Goal: Task Accomplishment & Management: Manage account settings

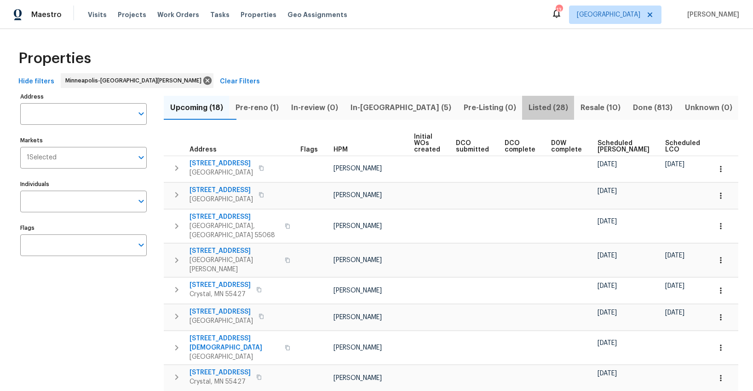
click at [528, 109] on span "Listed (28)" at bounding box center [548, 107] width 41 height 13
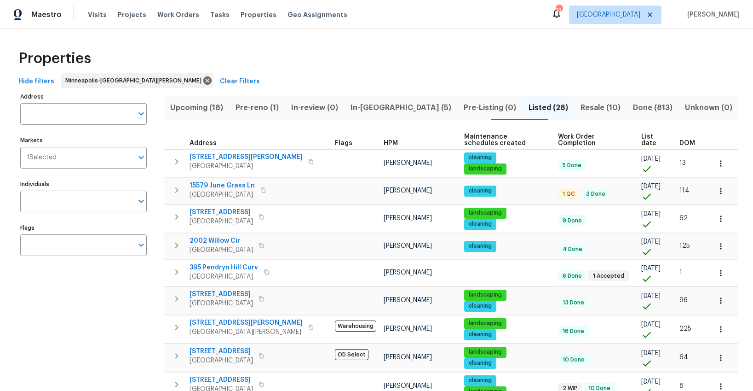
click at [644, 138] on span "List date" at bounding box center [652, 139] width 23 height 13
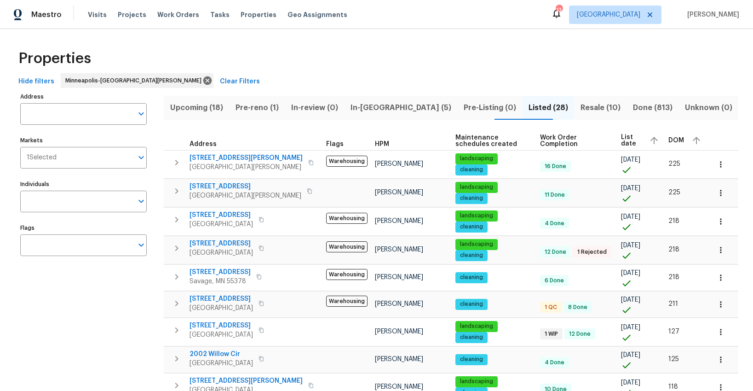
click at [621, 144] on span "List date" at bounding box center [631, 140] width 21 height 13
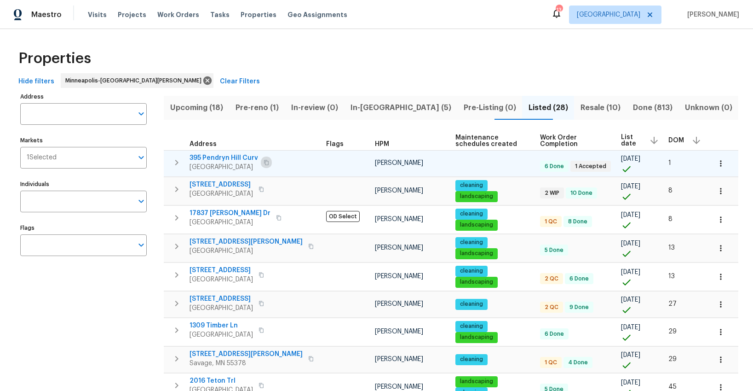
click at [266, 163] on icon "button" at bounding box center [267, 163] width 6 height 6
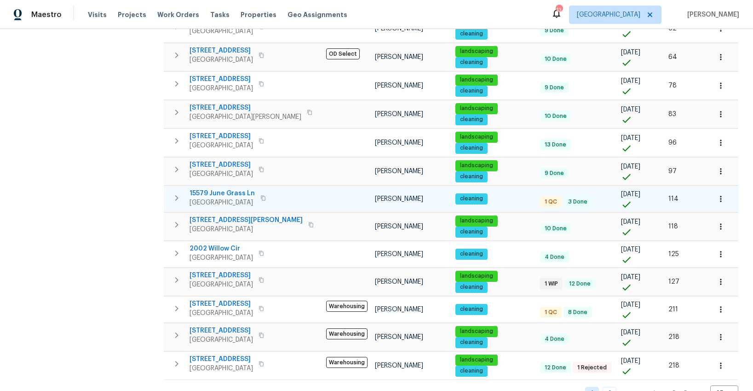
scroll to position [478, 0]
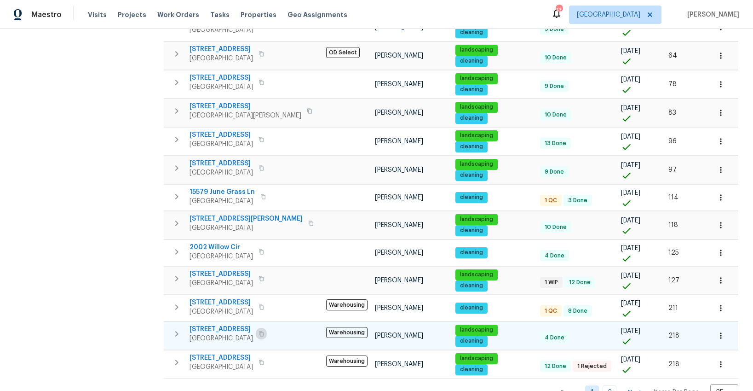
click at [259, 331] on icon "button" at bounding box center [261, 333] width 5 height 5
click at [223, 324] on span "3017 Rainier Ct" at bounding box center [221, 328] width 63 height 9
click at [718, 331] on icon "button" at bounding box center [720, 335] width 9 height 9
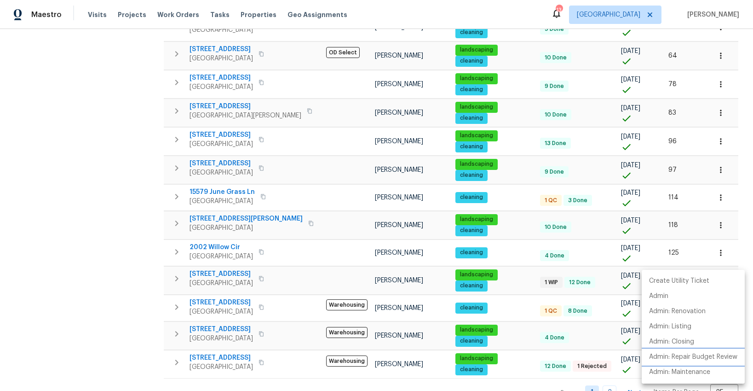
click at [665, 357] on p "Admin: Repair Budget Review" at bounding box center [693, 357] width 88 height 10
click at [178, 191] on div at bounding box center [376, 195] width 753 height 391
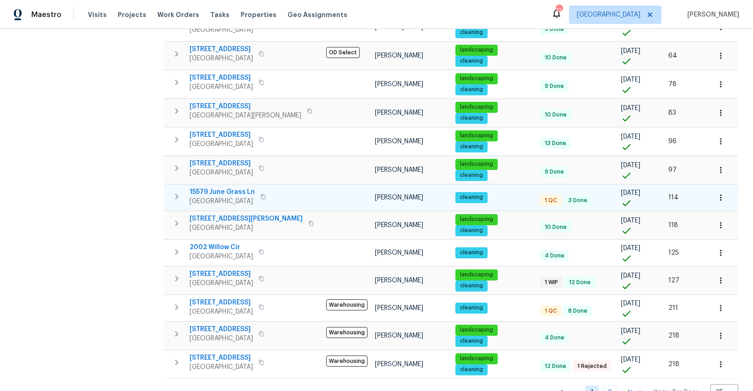
click at [178, 192] on icon "button" at bounding box center [176, 196] width 11 height 11
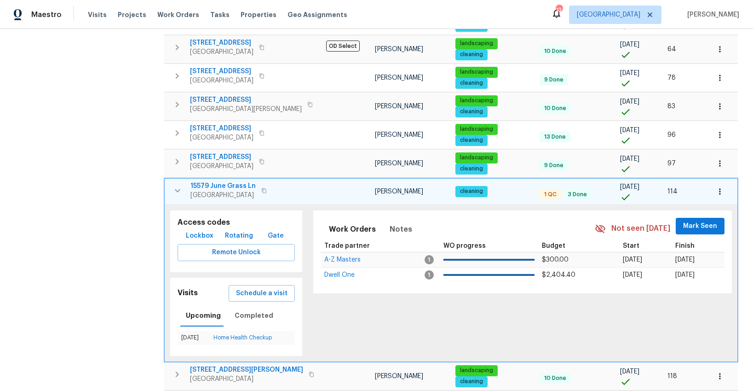
scroll to position [485, 0]
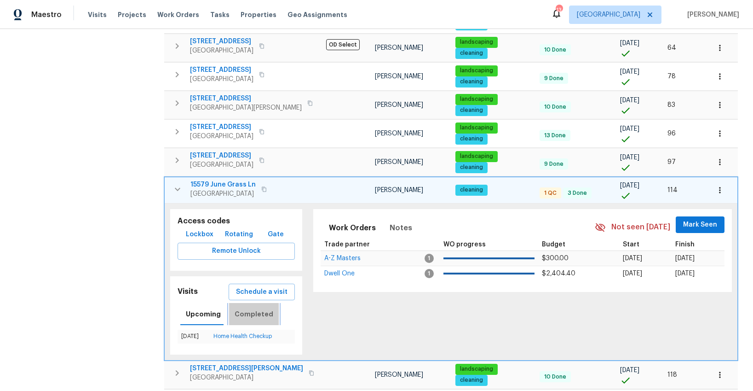
click at [253, 308] on span "Completed" at bounding box center [254, 314] width 39 height 12
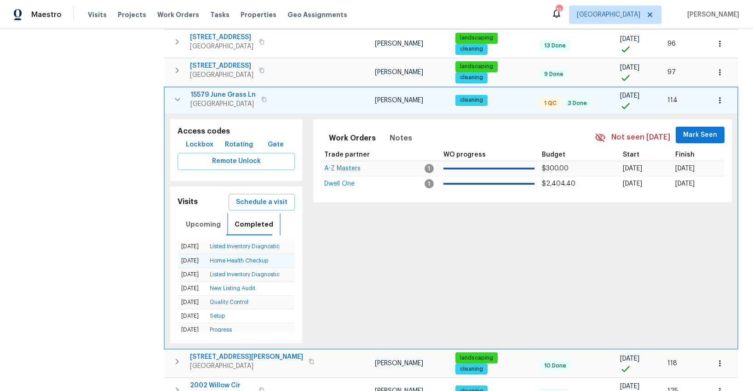
scroll to position [574, 0]
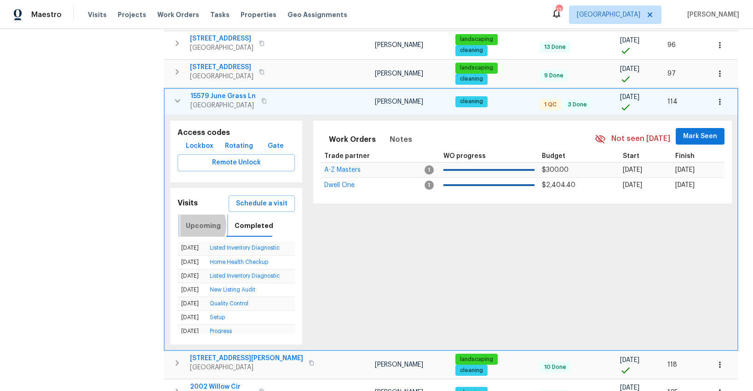
click at [192, 220] on span "Upcoming" at bounding box center [203, 226] width 35 height 12
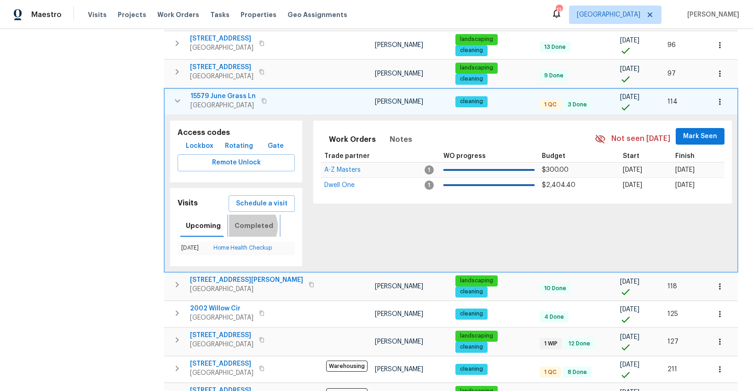
click at [246, 220] on span "Completed" at bounding box center [254, 226] width 39 height 12
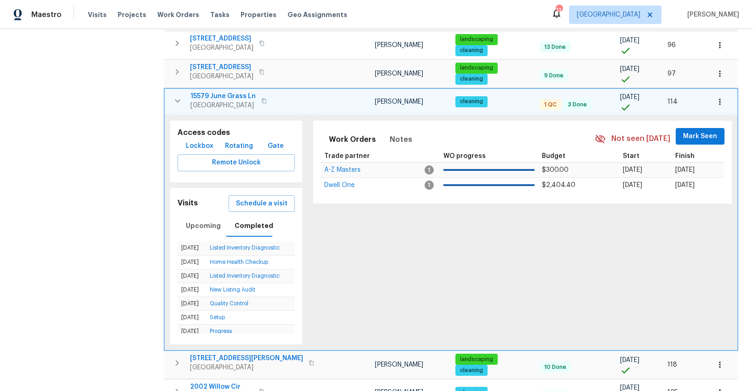
click at [215, 101] on span "Eden Prairie, MN 55347" at bounding box center [222, 105] width 65 height 9
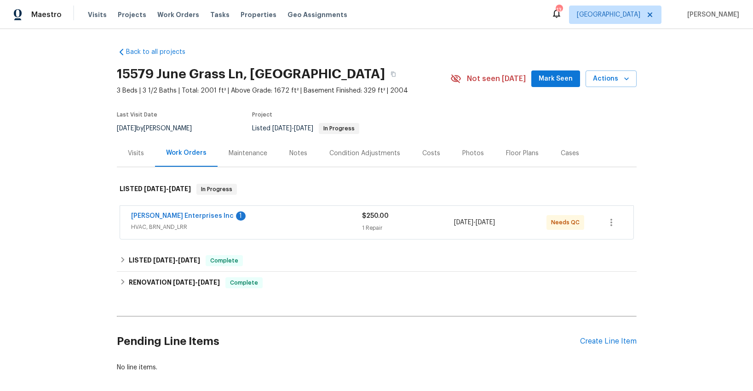
click at [136, 153] on div "Visits" at bounding box center [136, 153] width 16 height 9
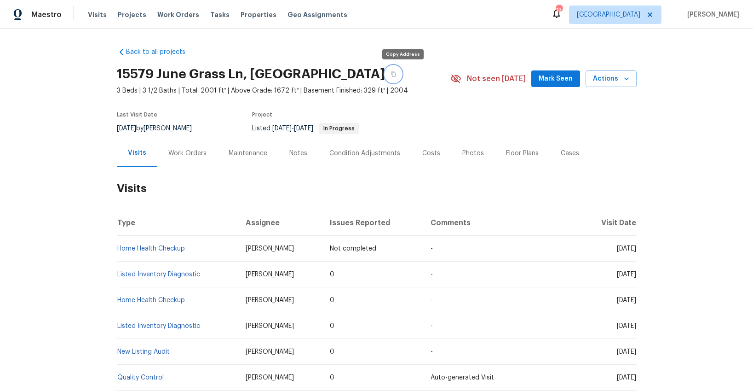
click at [396, 74] on icon "button" at bounding box center [393, 74] width 5 height 5
click at [93, 17] on span "Visits" at bounding box center [97, 14] width 19 height 9
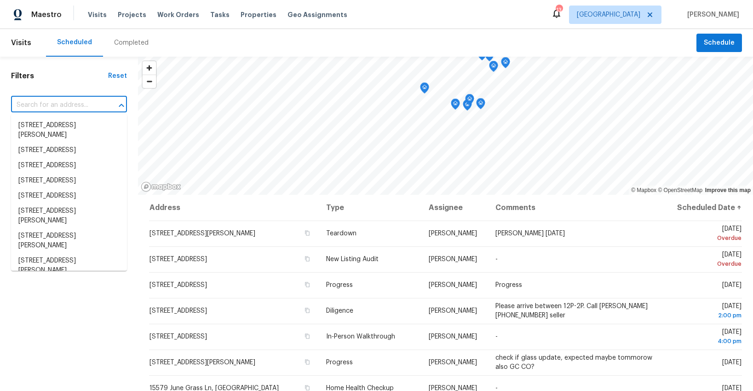
click at [29, 107] on input "text" at bounding box center [56, 105] width 90 height 14
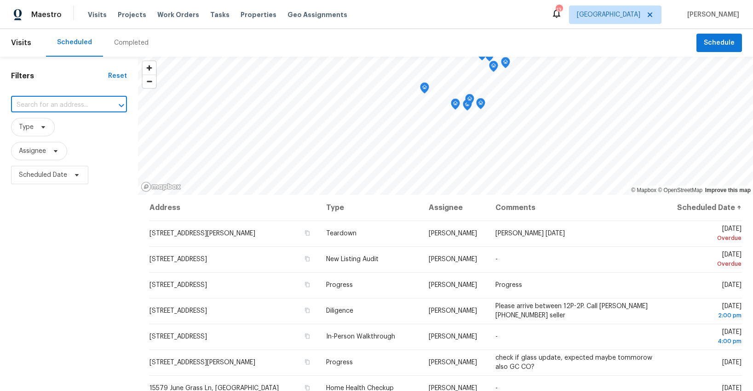
paste input "15579 June Grass Ln, Eden Prairie, MN 55347"
type input "15579 June Grass Ln, Eden Prairie, MN 55347"
click at [52, 132] on li "15579 June Grass Ln, Eden Prairie, MN 55347" at bounding box center [69, 130] width 116 height 25
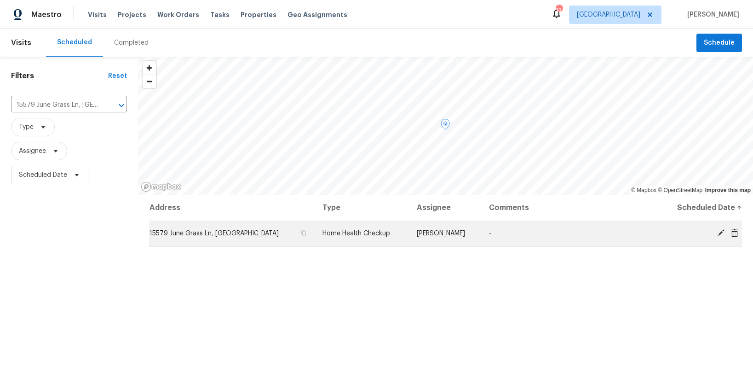
click at [733, 234] on icon at bounding box center [734, 232] width 7 height 8
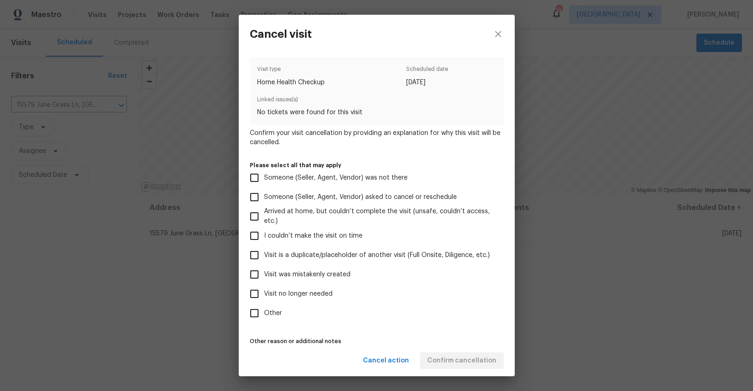
click at [273, 311] on span "Other" at bounding box center [273, 313] width 18 height 10
click at [264, 311] on input "Other" at bounding box center [254, 312] width 19 height 19
checkbox input "true"
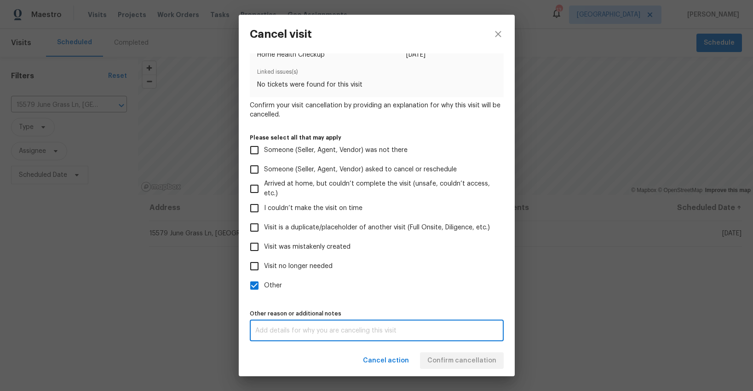
click at [288, 328] on textarea at bounding box center [376, 330] width 243 height 6
type textarea "2 other visits completed in the last two weeks"
click at [448, 354] on div "Cancel action Confirm cancellation" at bounding box center [377, 361] width 276 height 32
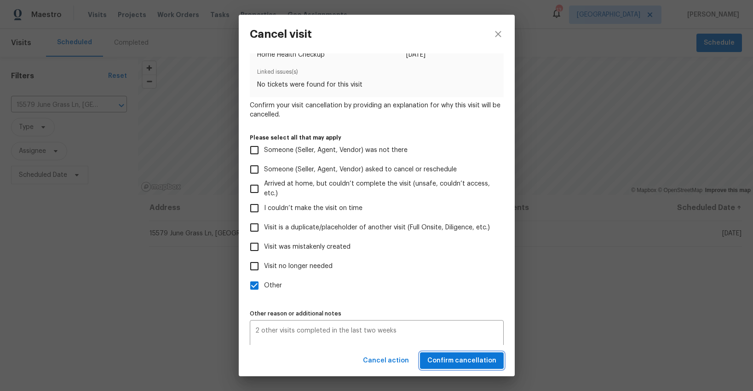
click at [448, 358] on span "Confirm cancellation" at bounding box center [461, 361] width 69 height 12
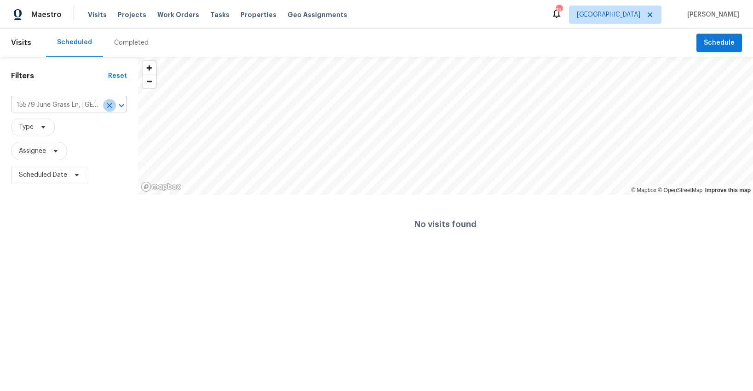
click at [107, 106] on icon "Clear" at bounding box center [109, 105] width 9 height 9
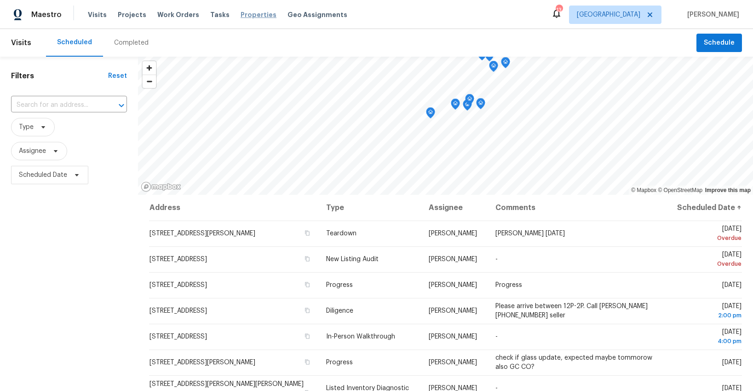
click at [241, 17] on span "Properties" at bounding box center [259, 14] width 36 height 9
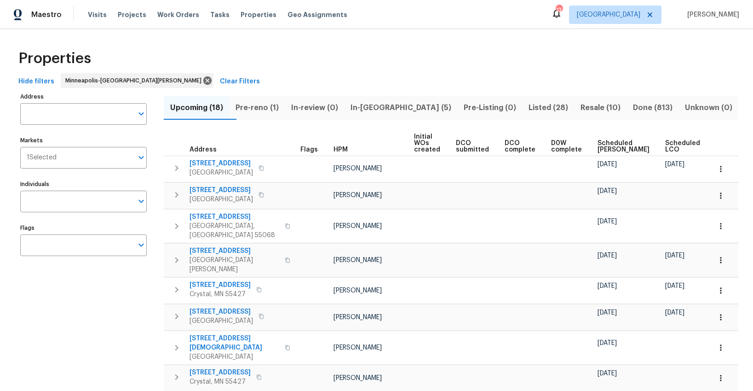
scroll to position [0, 10]
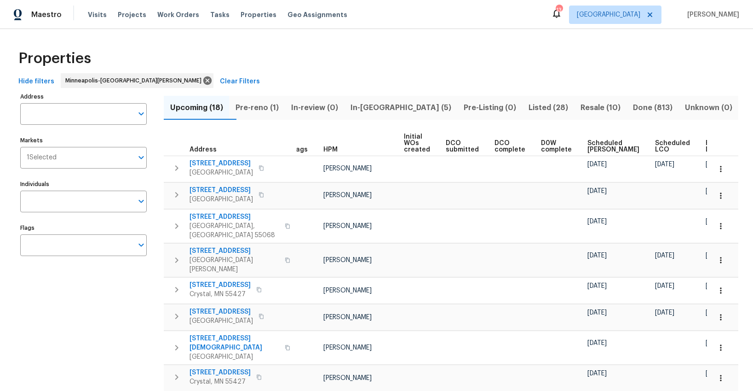
click at [706, 151] on span "Ready Date" at bounding box center [716, 146] width 20 height 13
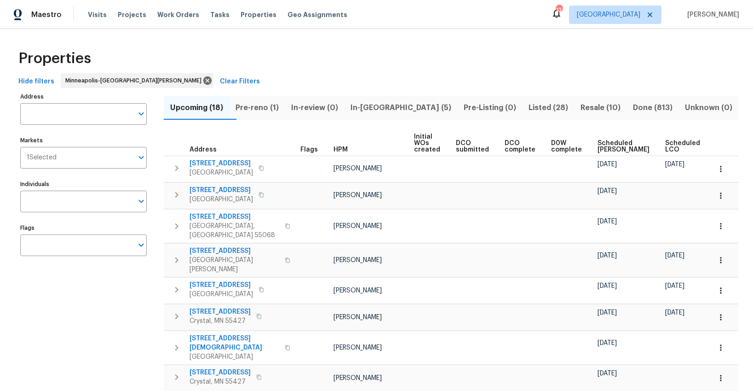
click at [389, 108] on span "In-reno (5)" at bounding box center [401, 107] width 102 height 13
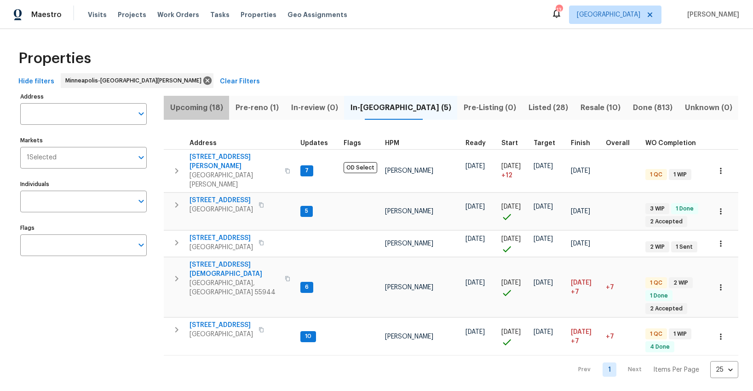
click at [208, 105] on span "Upcoming (18)" at bounding box center [196, 107] width 54 height 13
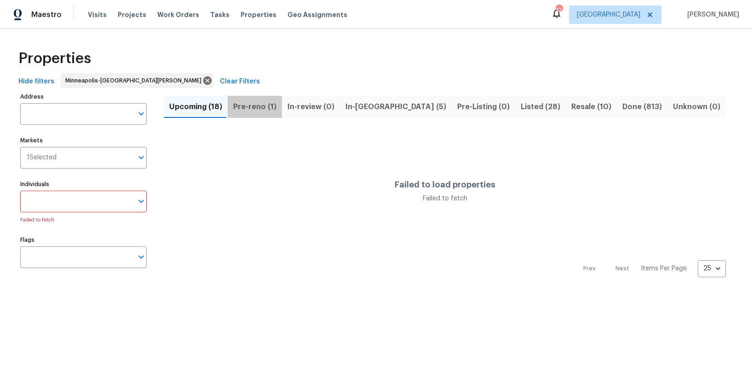
click at [263, 107] on span "Pre-reno (1)" at bounding box center [254, 106] width 43 height 13
click at [197, 106] on span "Upcoming (18)" at bounding box center [195, 106] width 53 height 13
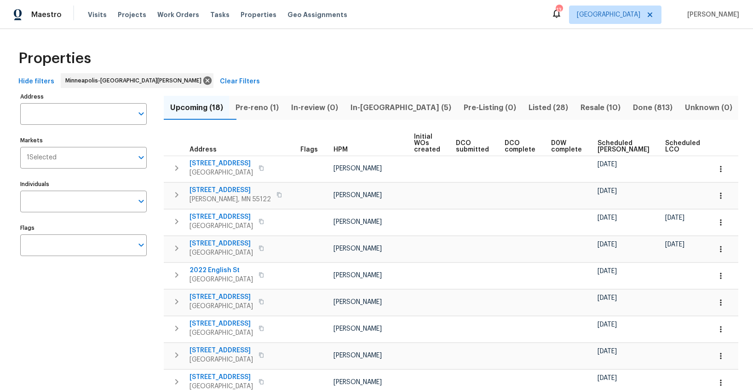
click at [716, 152] on span "Ready Date" at bounding box center [726, 146] width 20 height 13
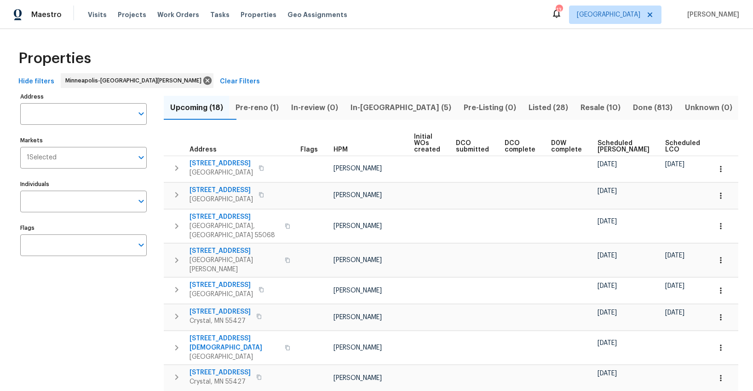
click at [716, 150] on span "Ready Date" at bounding box center [726, 145] width 20 height 13
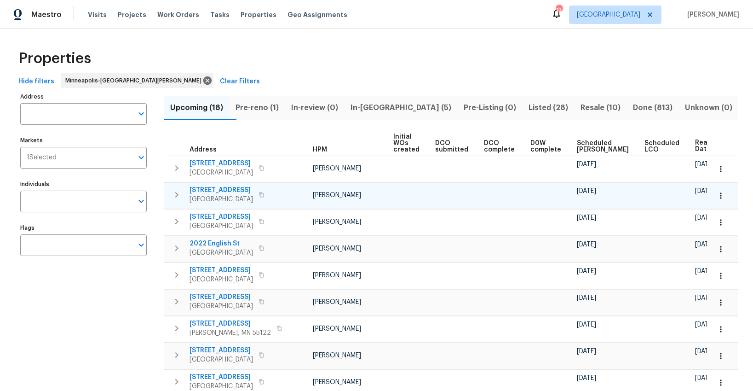
scroll to position [0, 21]
click at [720, 196] on icon "button" at bounding box center [720, 195] width 9 height 9
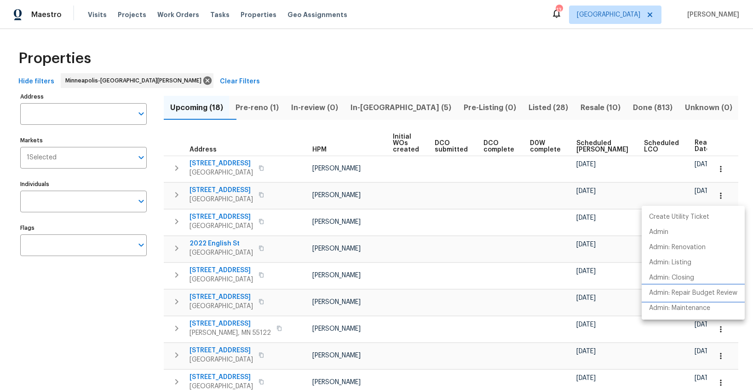
click at [667, 294] on p "Admin: Repair Budget Review" at bounding box center [693, 293] width 88 height 10
click at [492, 222] on div at bounding box center [376, 195] width 753 height 391
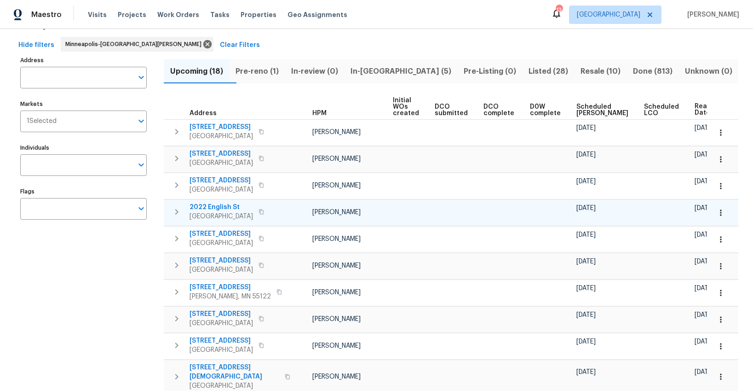
scroll to position [0, 0]
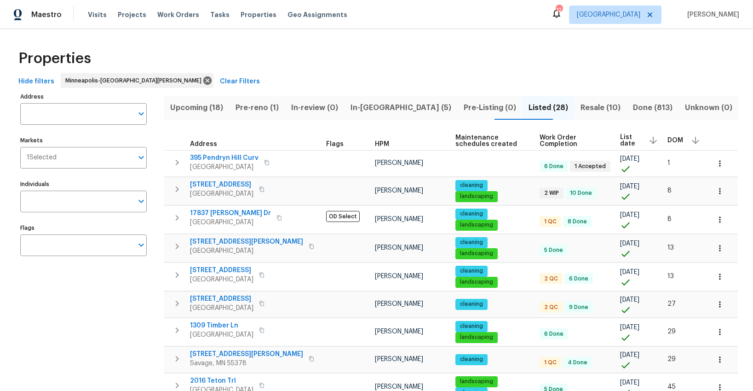
scroll to position [574, 0]
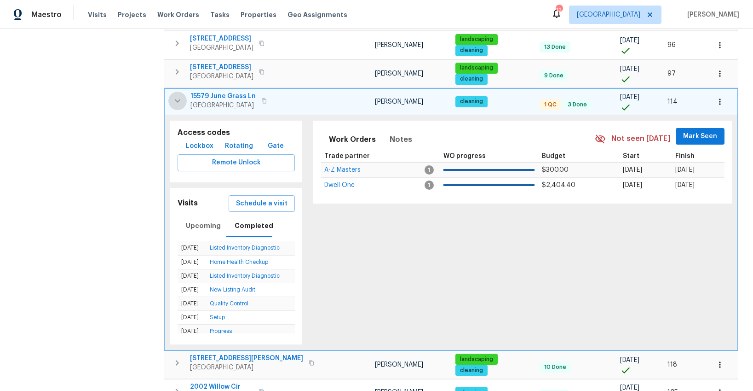
click at [174, 95] on icon "button" at bounding box center [177, 100] width 11 height 11
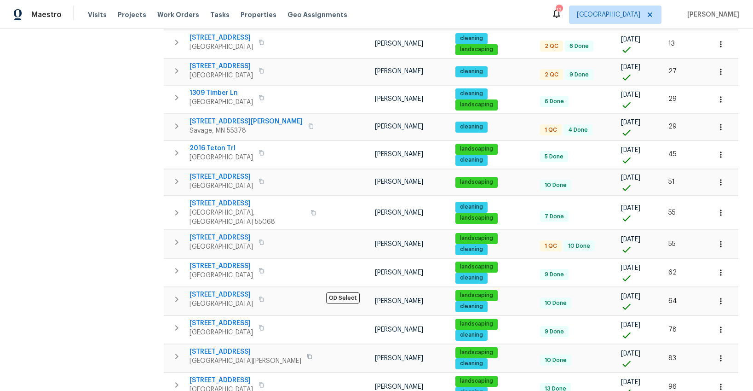
scroll to position [225, 0]
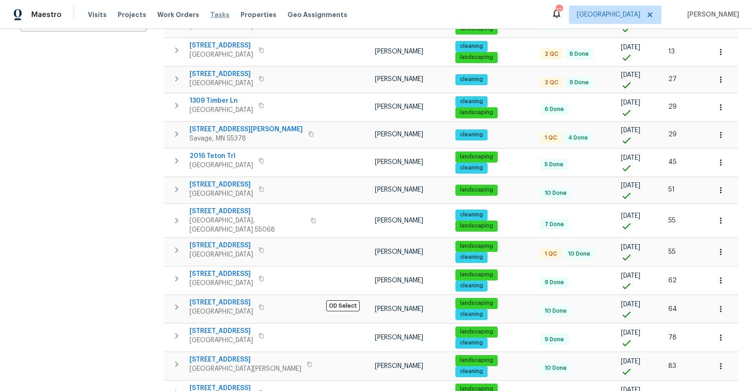
click at [210, 15] on span "Tasks" at bounding box center [219, 15] width 19 height 6
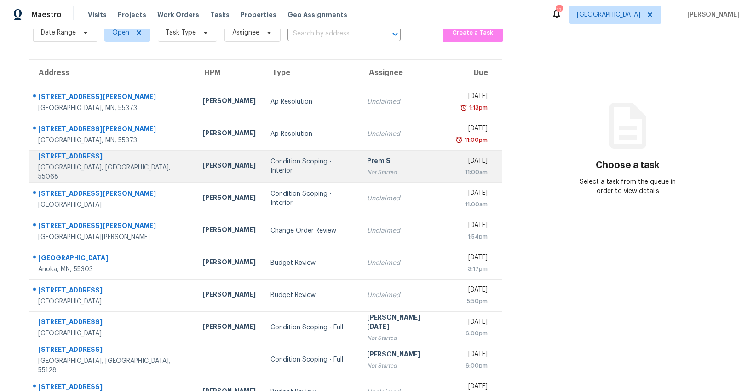
scroll to position [89, 0]
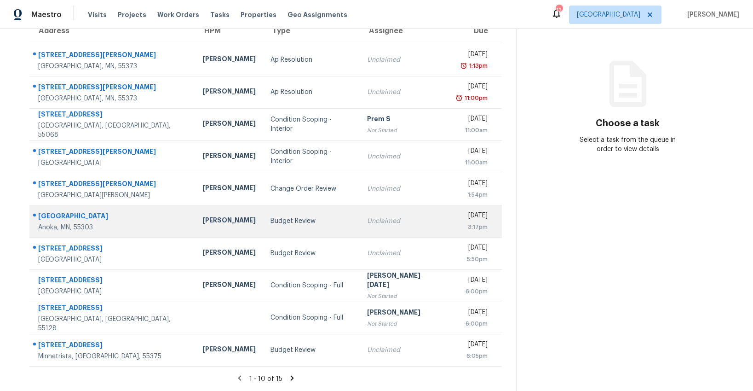
click at [283, 229] on td "Budget Review" at bounding box center [311, 221] width 97 height 32
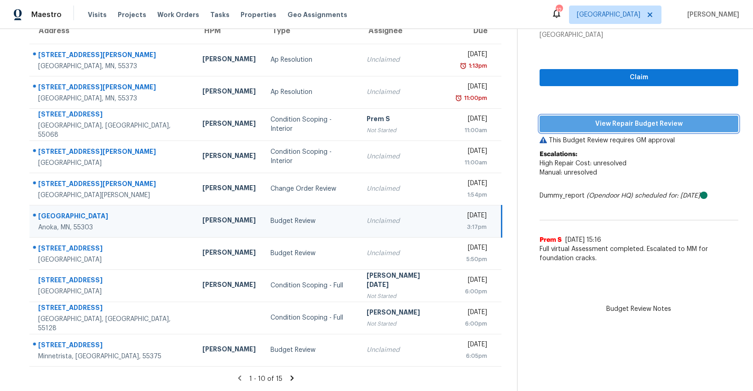
click at [642, 128] on span "View Repair Budget Review" at bounding box center [639, 124] width 184 height 12
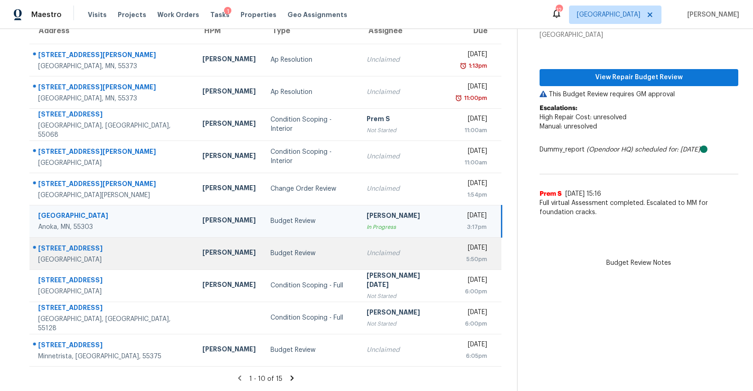
click at [271, 252] on div "Budget Review" at bounding box center [312, 252] width 82 height 9
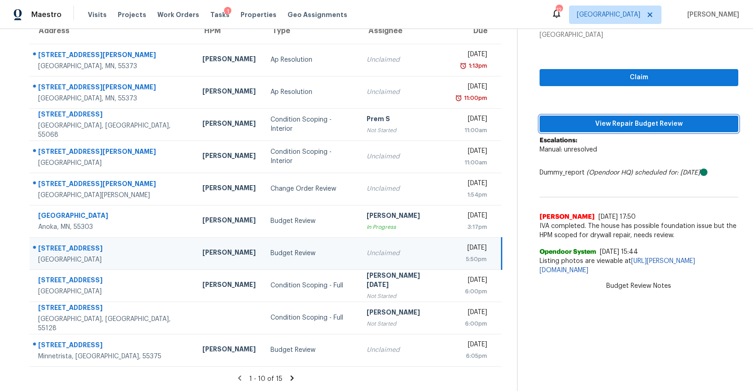
click at [589, 128] on span "View Repair Budget Review" at bounding box center [639, 124] width 184 height 12
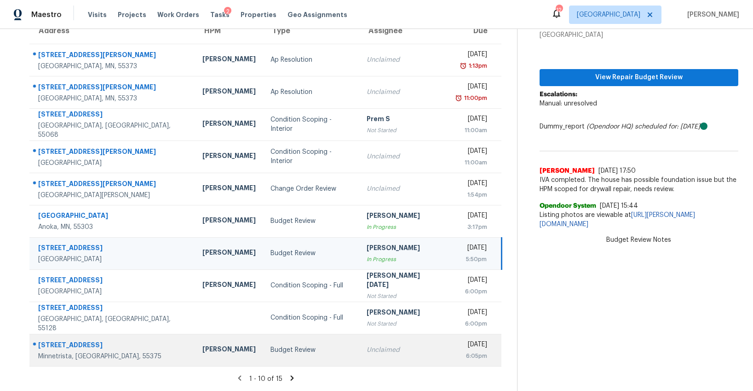
click at [271, 353] on div "Budget Review" at bounding box center [312, 349] width 82 height 9
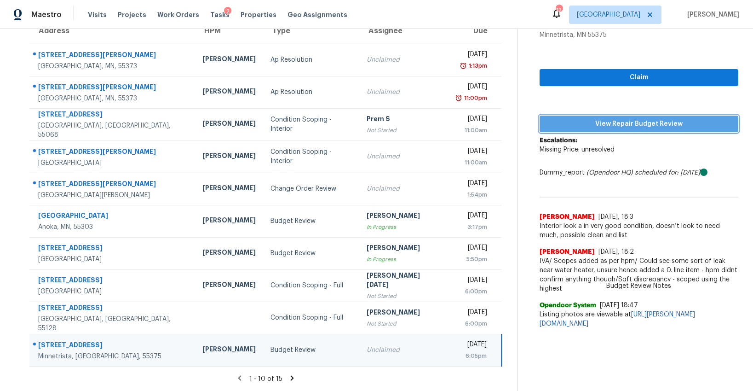
click at [626, 127] on span "View Repair Budget Review" at bounding box center [639, 124] width 184 height 12
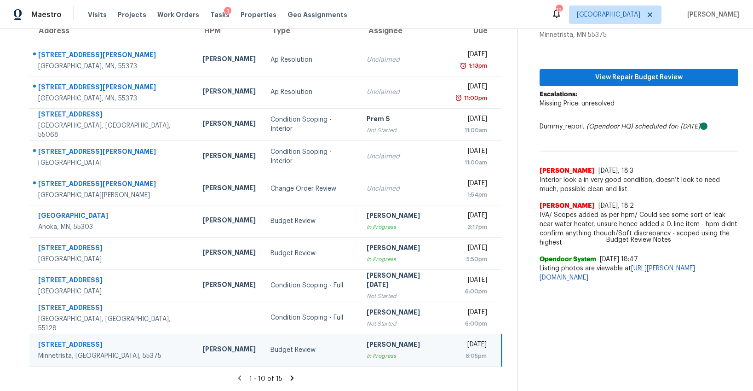
click at [291, 377] on icon at bounding box center [292, 377] width 3 height 5
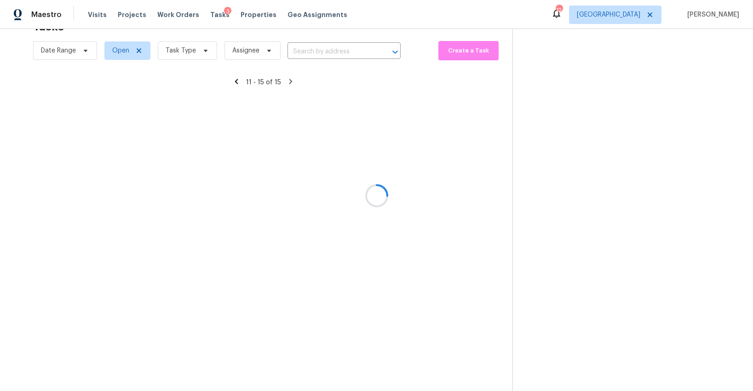
scroll to position [29, 0]
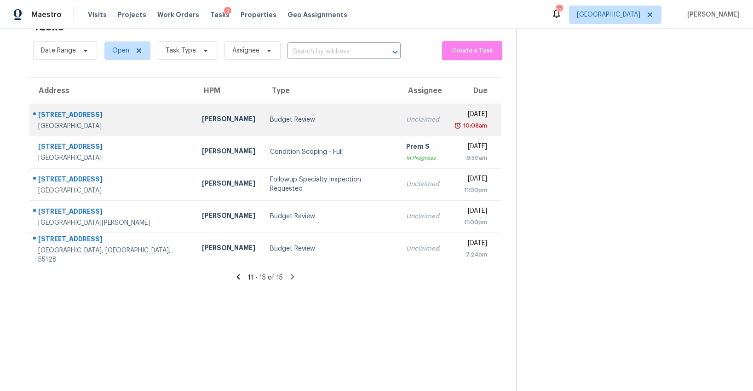
click at [263, 114] on td "Budget Review" at bounding box center [331, 120] width 136 height 32
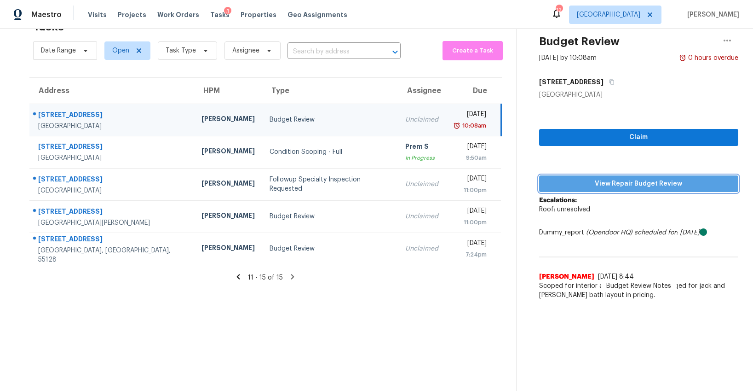
click at [568, 182] on span "View Repair Budget Review" at bounding box center [639, 184] width 184 height 12
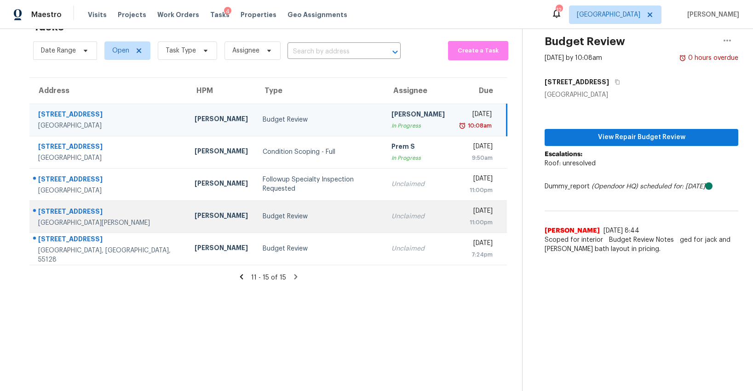
click at [255, 221] on td "Budget Review" at bounding box center [319, 216] width 129 height 32
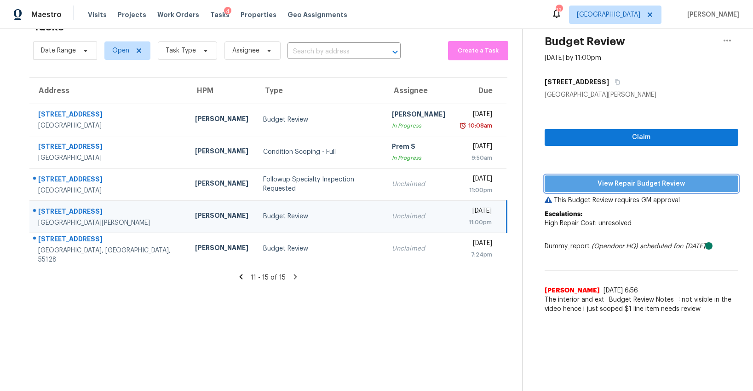
click at [582, 182] on span "View Repair Budget Review" at bounding box center [641, 184] width 179 height 12
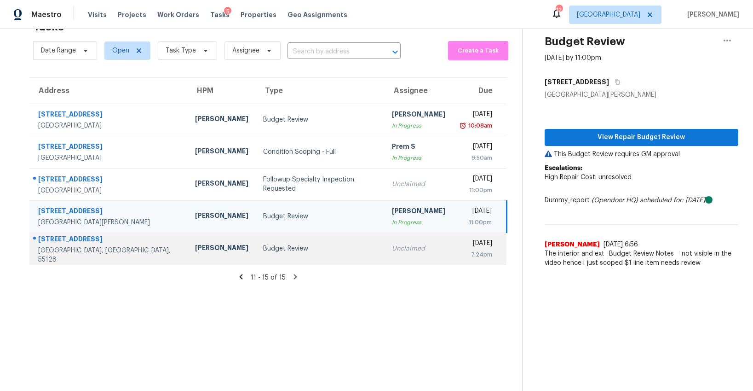
click at [256, 254] on td "Budget Review" at bounding box center [320, 248] width 129 height 32
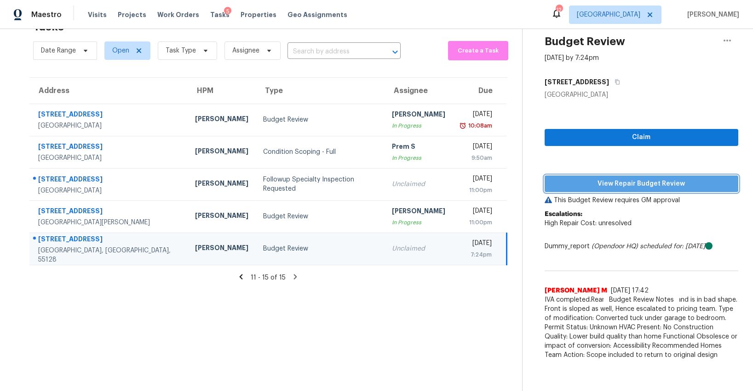
click at [622, 181] on span "View Repair Budget Review" at bounding box center [641, 184] width 179 height 12
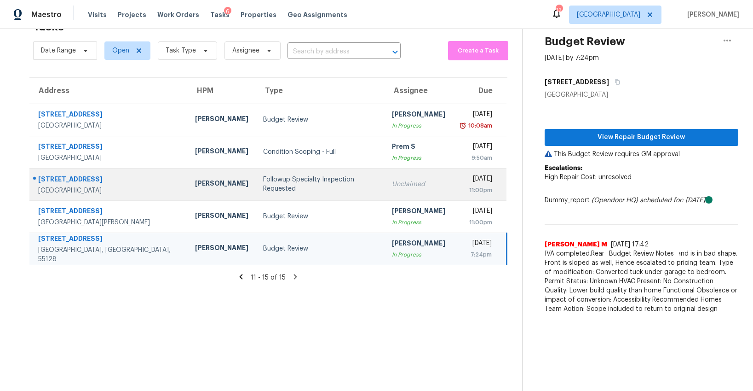
click at [272, 195] on td "Followup Specialty Inspection Requested" at bounding box center [320, 184] width 129 height 32
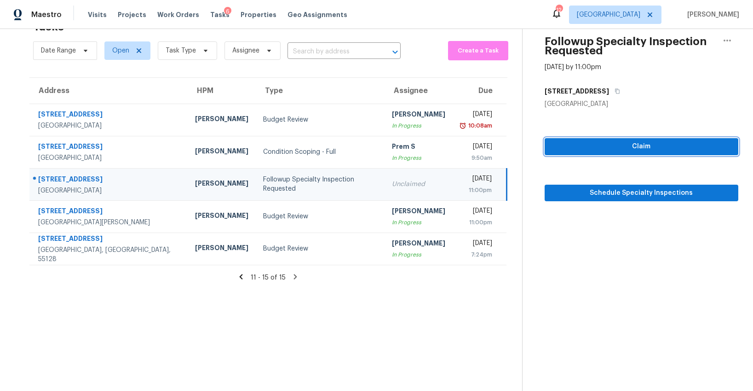
click at [566, 149] on span "Claim" at bounding box center [641, 147] width 179 height 12
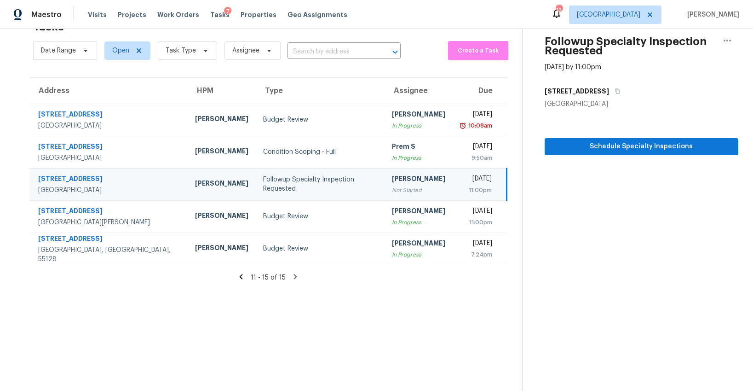
click at [238, 276] on icon at bounding box center [241, 276] width 8 height 8
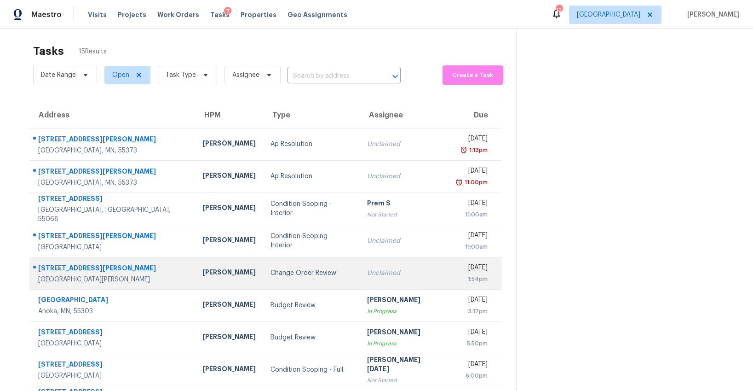
scroll to position [0, 0]
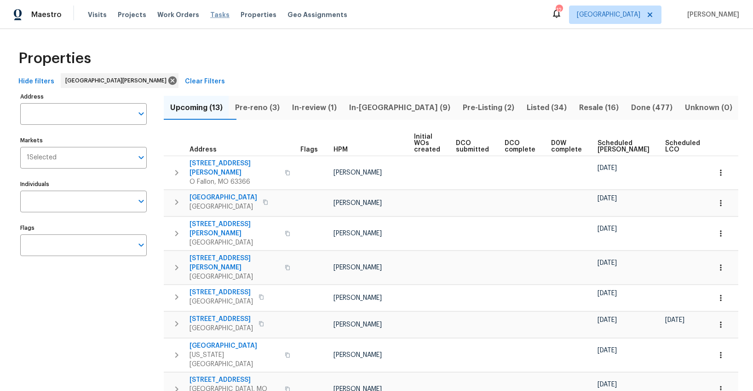
click at [210, 13] on span "Tasks" at bounding box center [219, 15] width 19 height 6
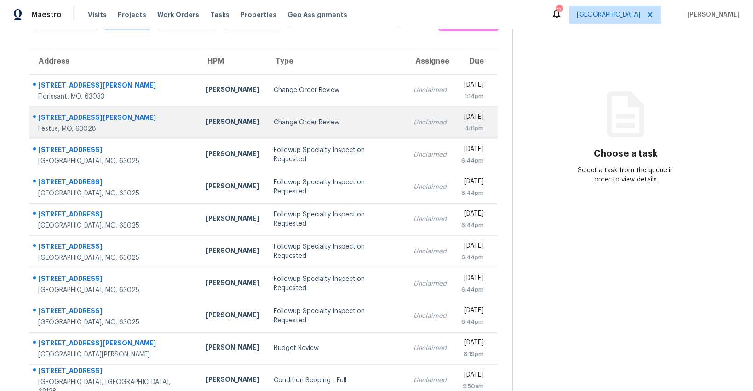
scroll to position [89, 0]
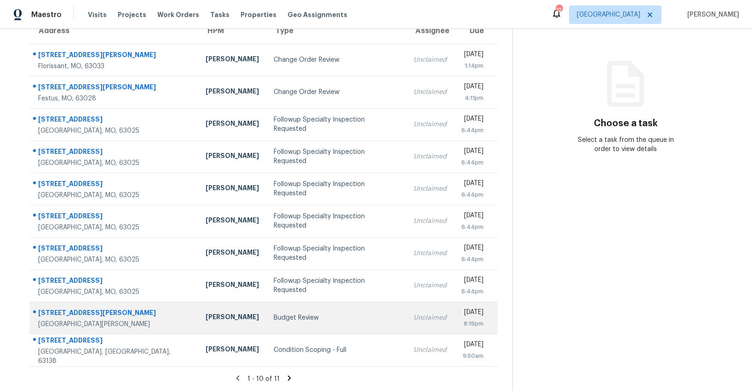
click at [276, 322] on div "Budget Review" at bounding box center [337, 317] width 126 height 9
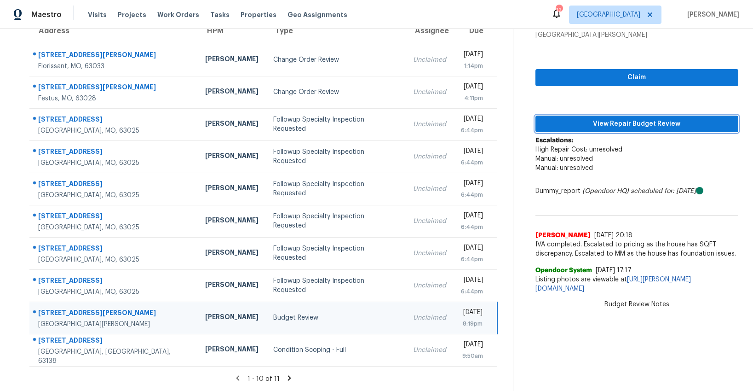
click at [643, 130] on button "View Repair Budget Review" at bounding box center [637, 123] width 203 height 17
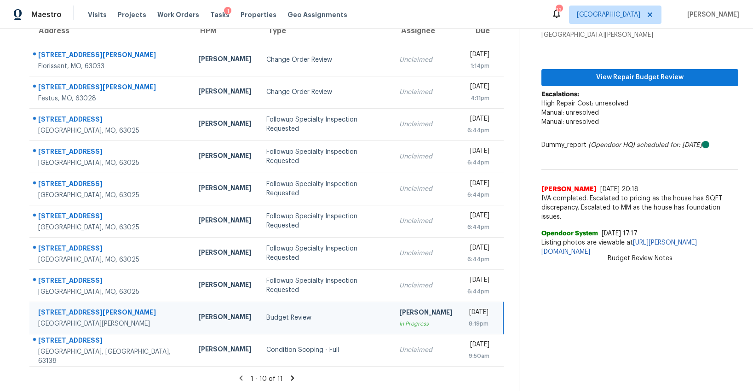
click at [288, 378] on icon at bounding box center [292, 378] width 8 height 8
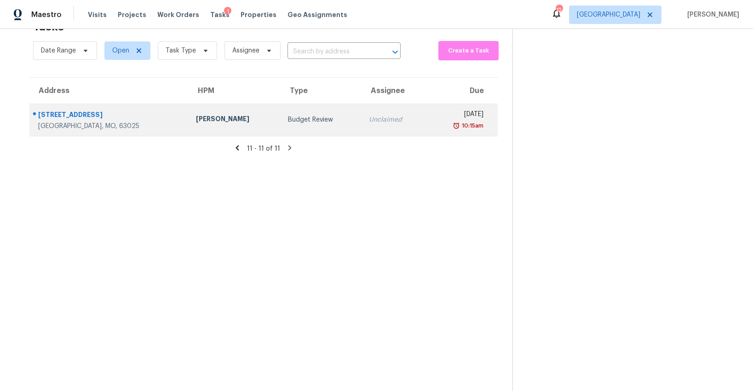
click at [281, 127] on td "Budget Review" at bounding box center [321, 120] width 81 height 32
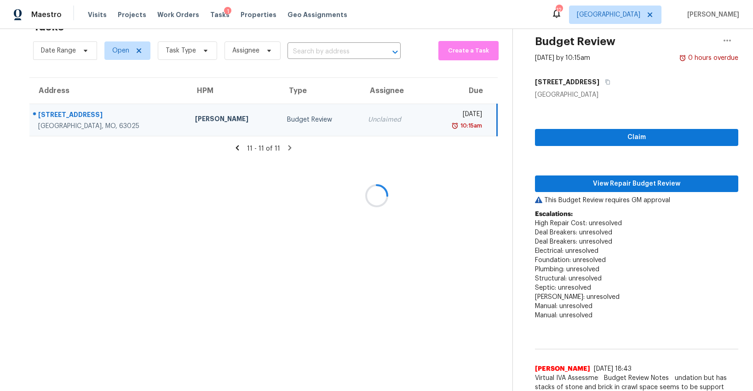
scroll to position [76, 0]
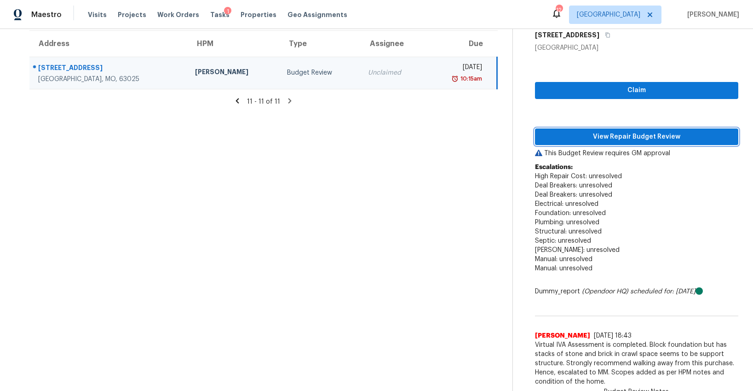
click at [601, 142] on button "View Repair Budget Review" at bounding box center [636, 136] width 203 height 17
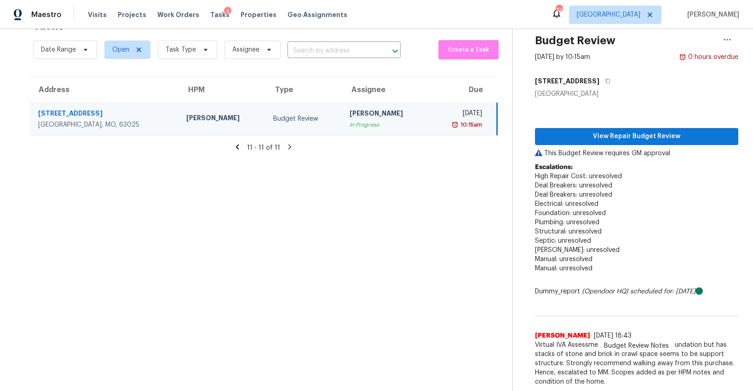
click at [239, 146] on icon at bounding box center [237, 146] width 3 height 5
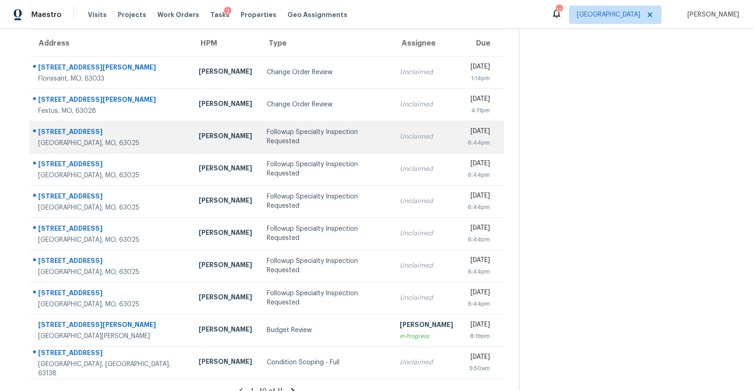
click at [259, 150] on td "Followup Specialty Inspection Requested" at bounding box center [325, 137] width 133 height 32
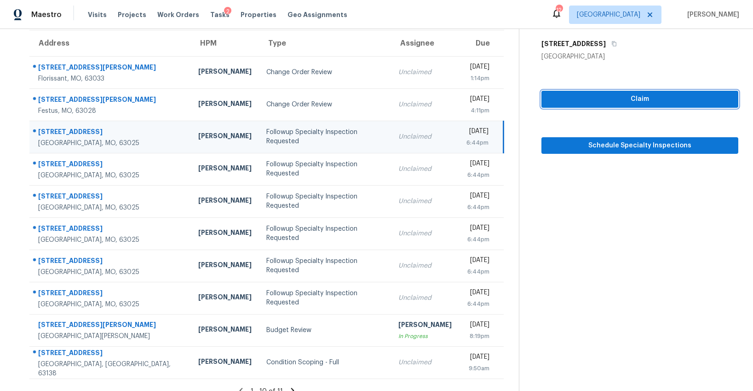
click at [618, 102] on span "Claim" at bounding box center [640, 99] width 182 height 12
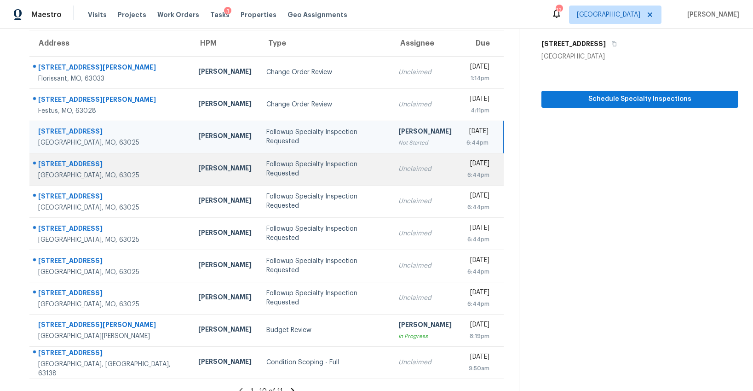
click at [289, 176] on td "Followup Specialty Inspection Requested" at bounding box center [325, 169] width 133 height 32
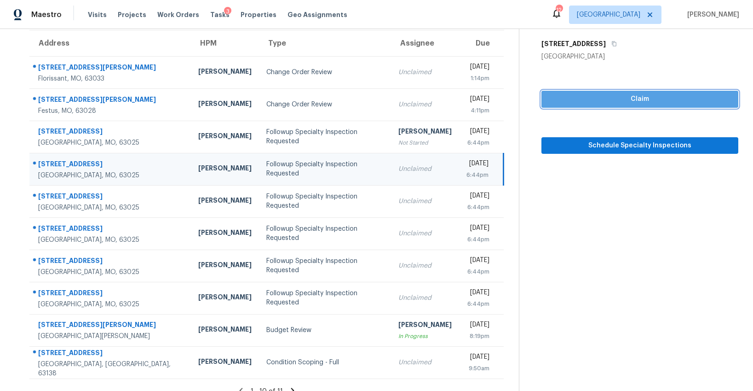
click at [570, 102] on span "Claim" at bounding box center [640, 99] width 182 height 12
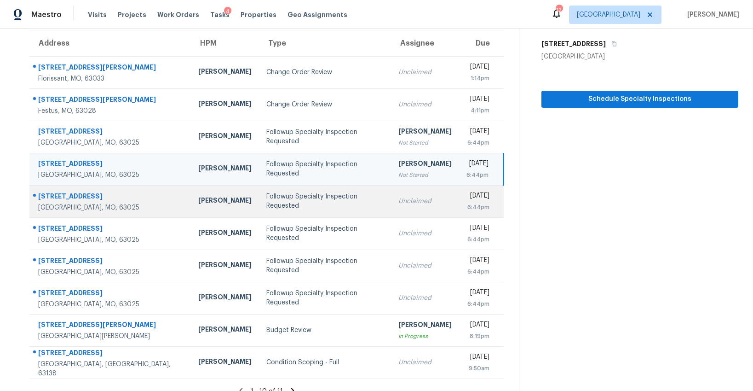
click at [293, 206] on td "Followup Specialty Inspection Requested" at bounding box center [325, 201] width 133 height 32
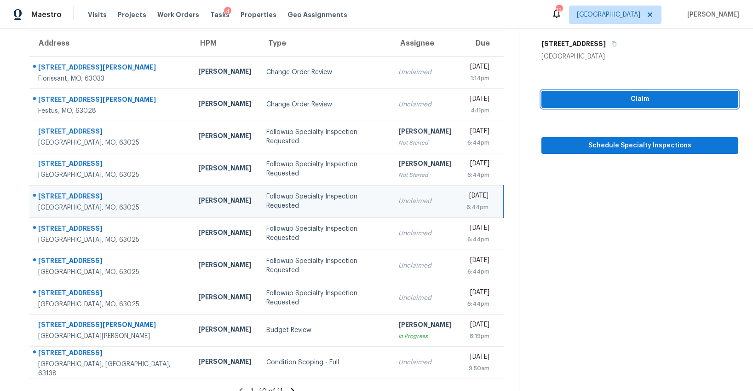
click at [576, 104] on button "Claim" at bounding box center [640, 99] width 197 height 17
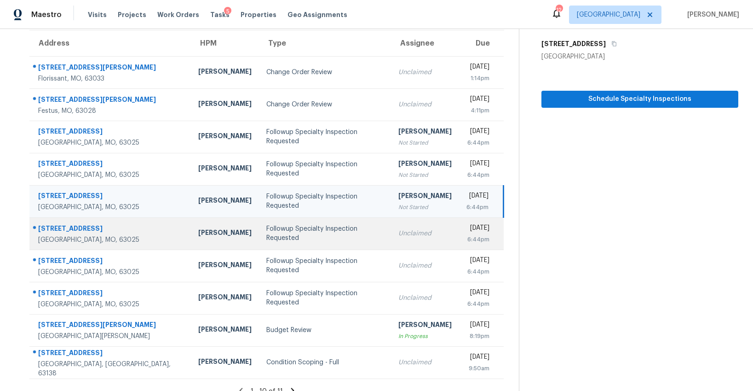
click at [262, 243] on td "Followup Specialty Inspection Requested" at bounding box center [325, 233] width 133 height 32
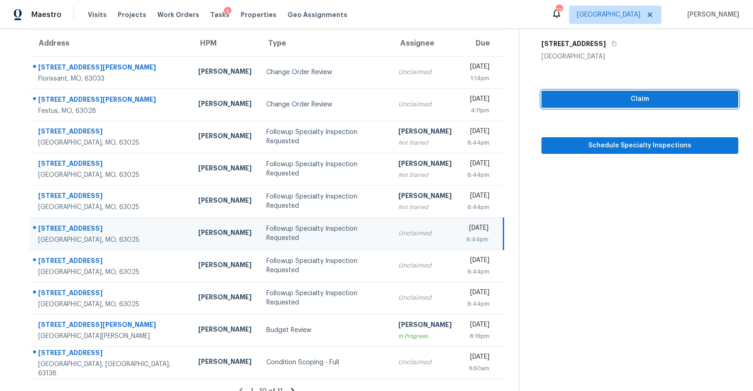
click at [630, 102] on span "Claim" at bounding box center [640, 99] width 182 height 12
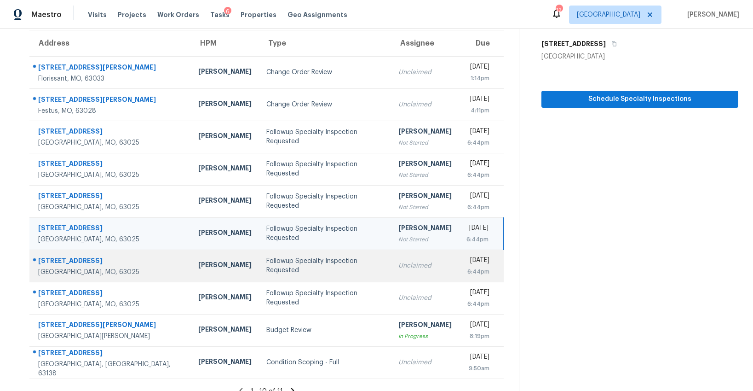
click at [294, 278] on td "Followup Specialty Inspection Requested" at bounding box center [325, 265] width 133 height 32
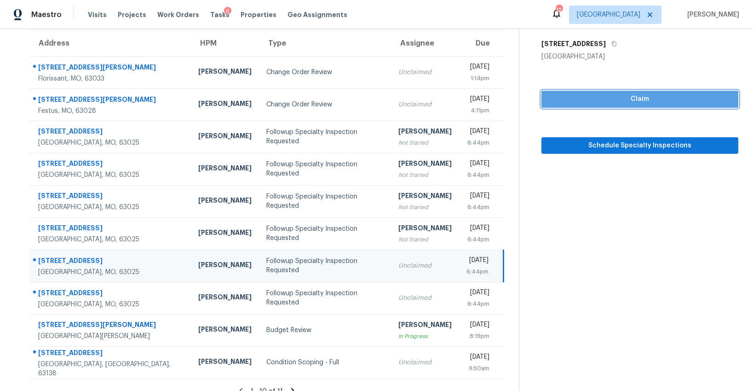
click at [588, 97] on span "Claim" at bounding box center [640, 99] width 182 height 12
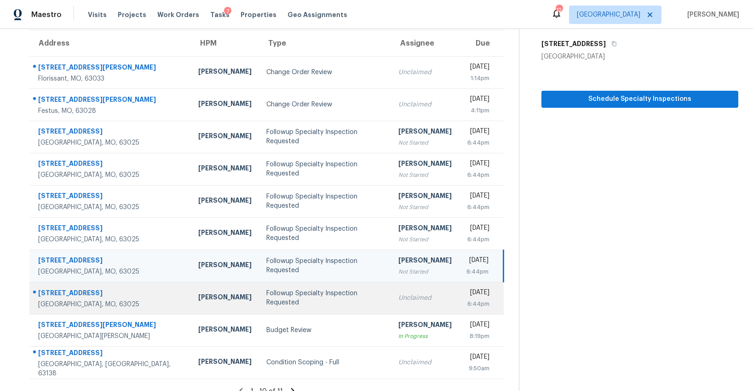
click at [268, 304] on td "Followup Specialty Inspection Requested" at bounding box center [325, 298] width 133 height 32
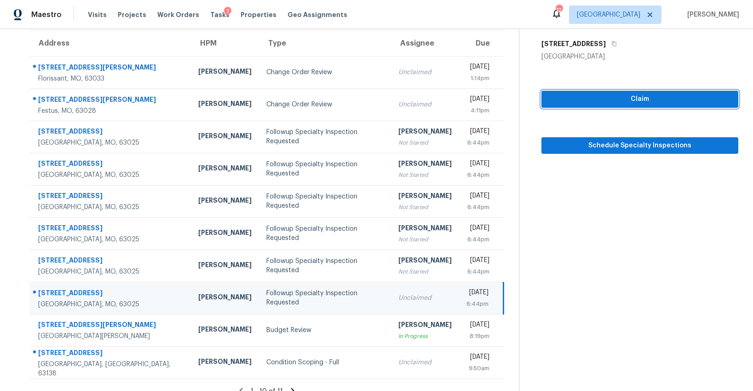
click at [585, 101] on span "Claim" at bounding box center [640, 99] width 182 height 12
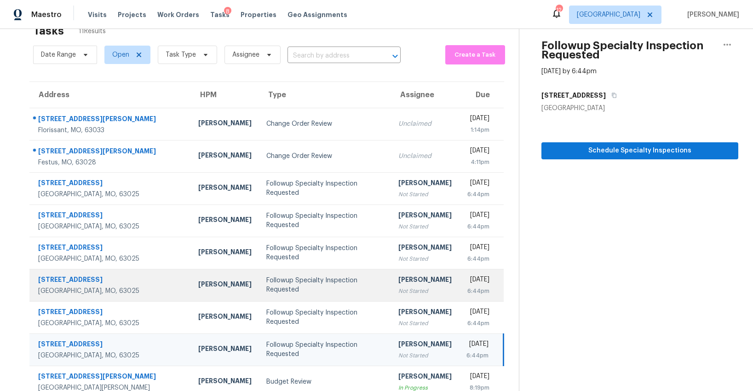
scroll to position [0, 0]
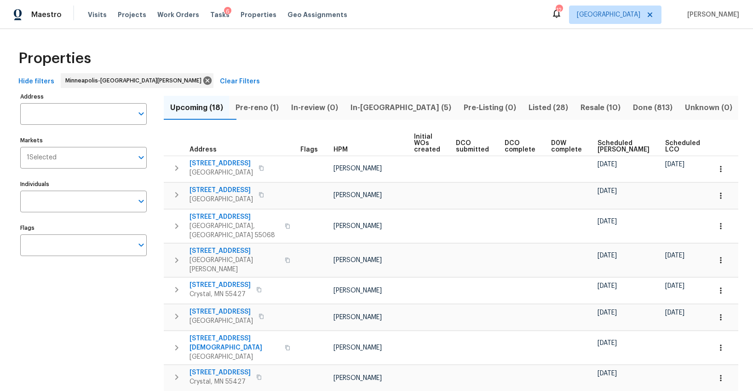
click at [528, 104] on span "Listed (28)" at bounding box center [548, 107] width 41 height 13
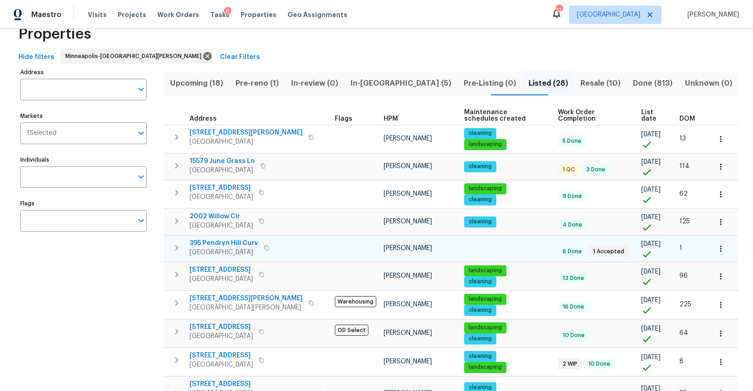
scroll to position [25, 0]
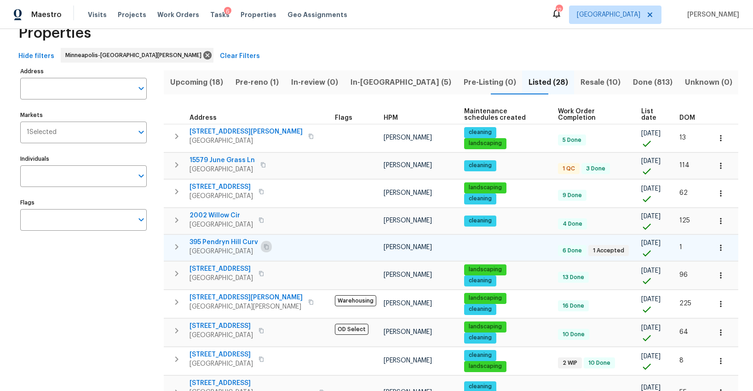
click at [264, 244] on icon "button" at bounding box center [266, 246] width 5 height 5
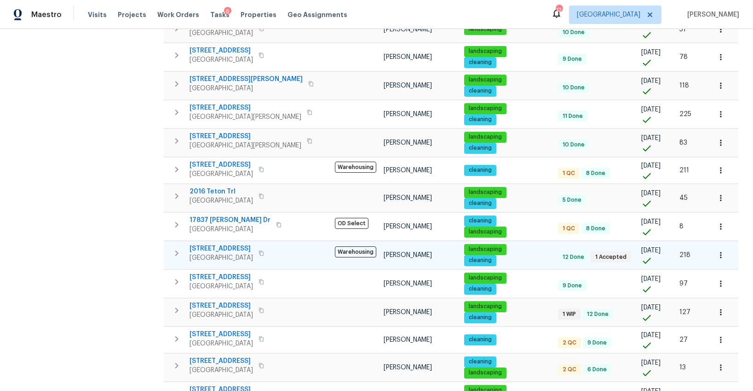
scroll to position [491, 0]
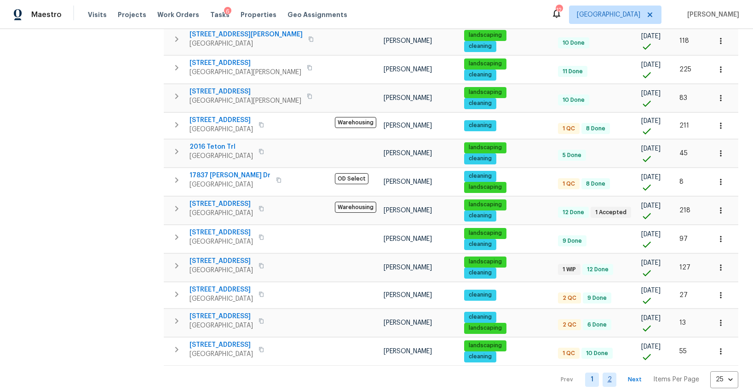
click at [603, 372] on link "2" at bounding box center [610, 379] width 14 height 14
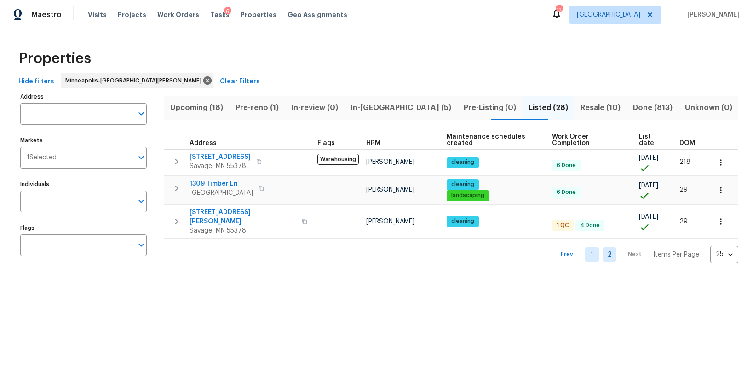
click at [590, 247] on link "1" at bounding box center [592, 254] width 14 height 14
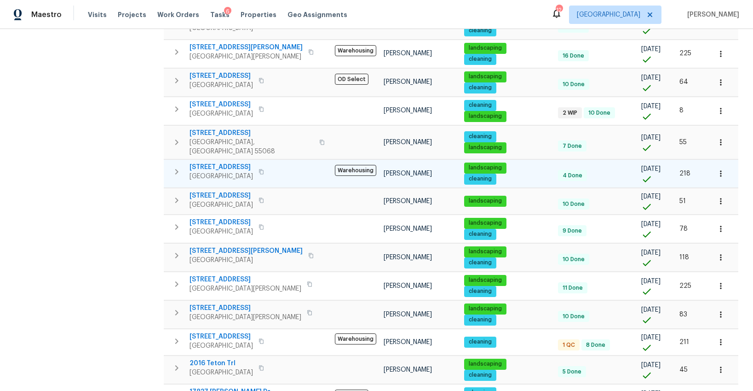
scroll to position [274, 0]
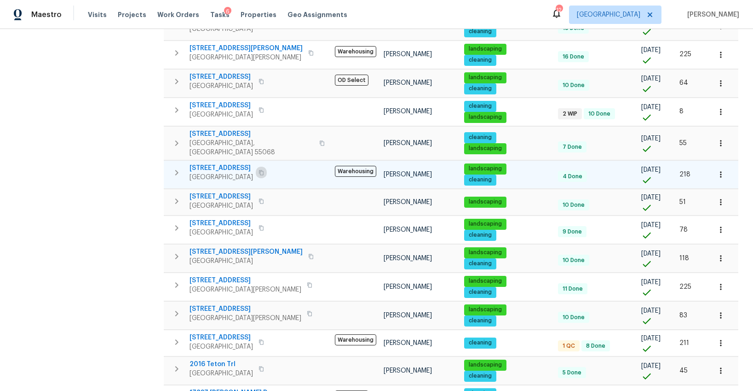
click at [262, 170] on icon "button" at bounding box center [262, 173] width 6 height 6
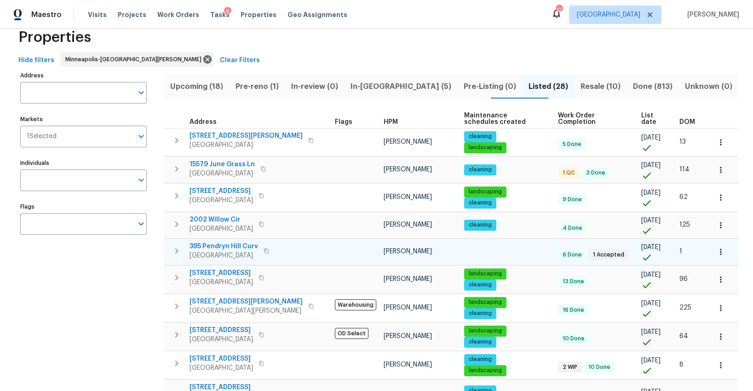
scroll to position [0, 0]
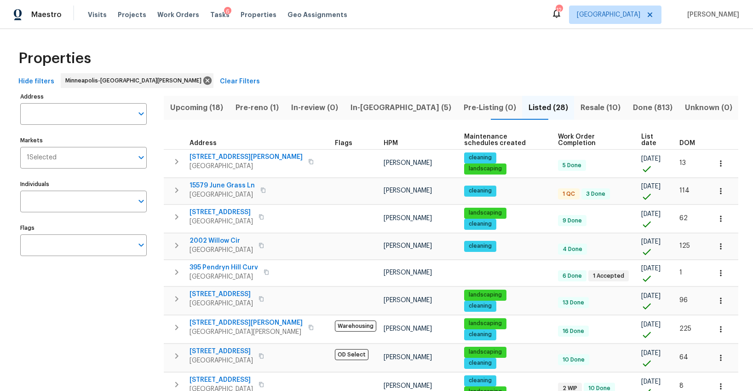
click at [224, 16] on div "6" at bounding box center [227, 11] width 7 height 9
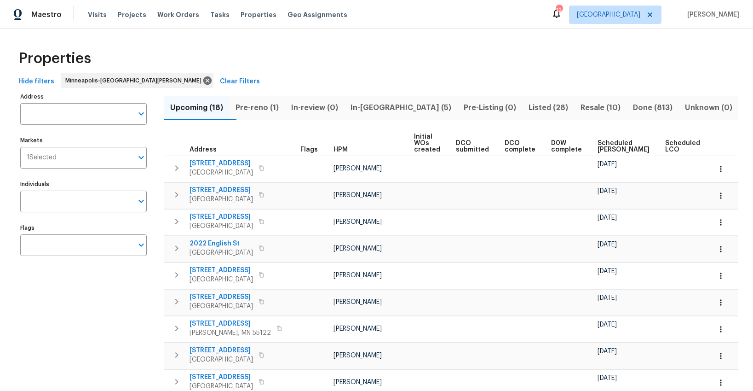
scroll to position [0, 21]
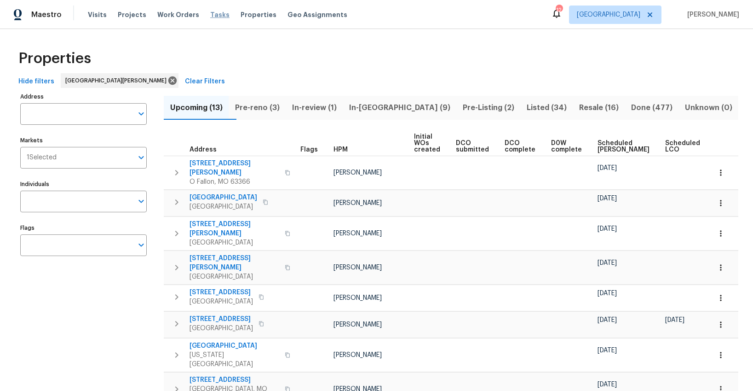
click at [210, 14] on span "Tasks" at bounding box center [219, 15] width 19 height 6
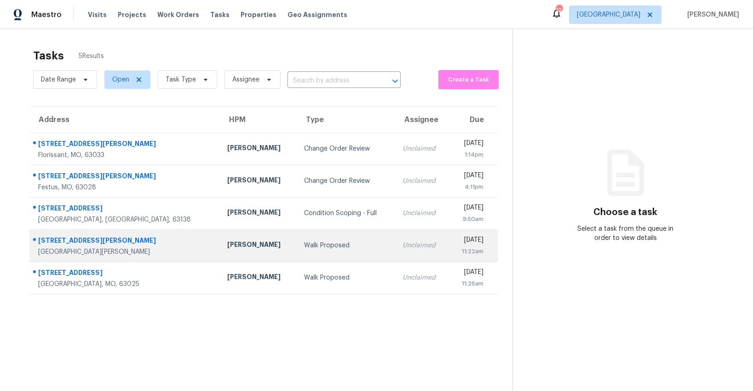
click at [304, 249] on div "Walk Proposed" at bounding box center [346, 245] width 84 height 9
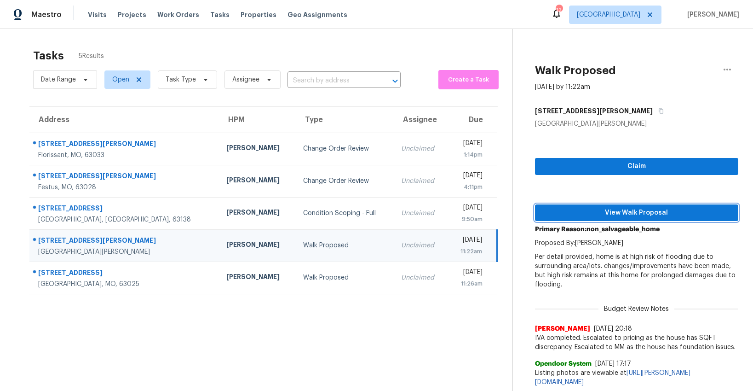
click at [628, 209] on span "View Walk Proposal" at bounding box center [636, 213] width 189 height 12
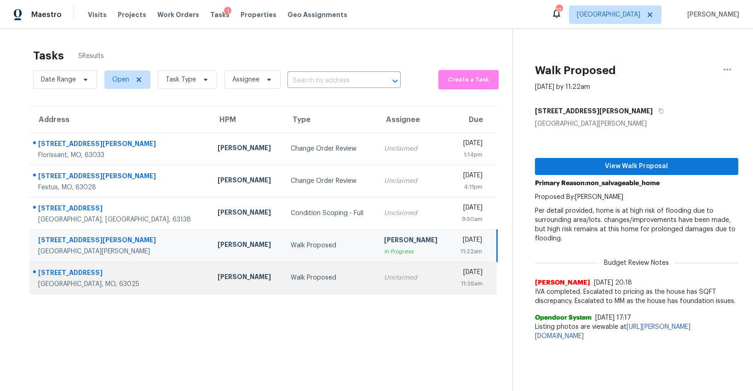
click at [291, 275] on div "Walk Proposed" at bounding box center [330, 277] width 79 height 9
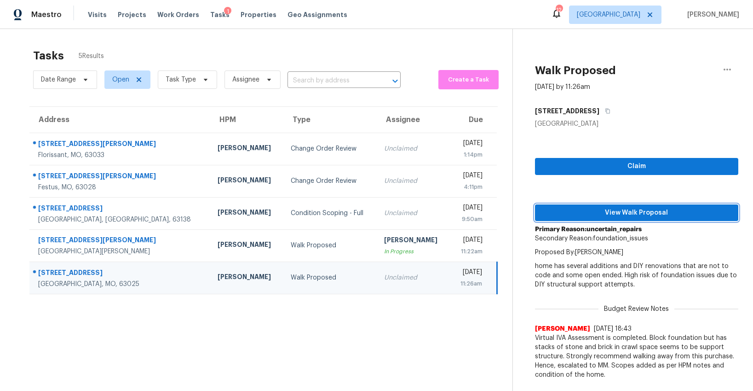
click at [559, 209] on span "View Walk Proposal" at bounding box center [636, 213] width 189 height 12
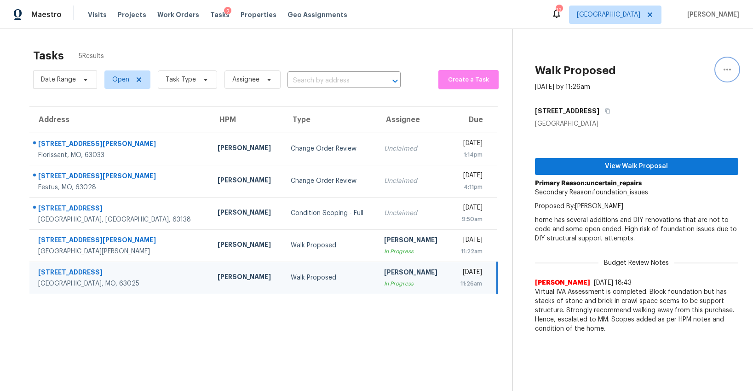
click at [724, 71] on icon "button" at bounding box center [727, 69] width 11 height 11
click at [652, 59] on div "Cancel this task" at bounding box center [675, 57] width 72 height 9
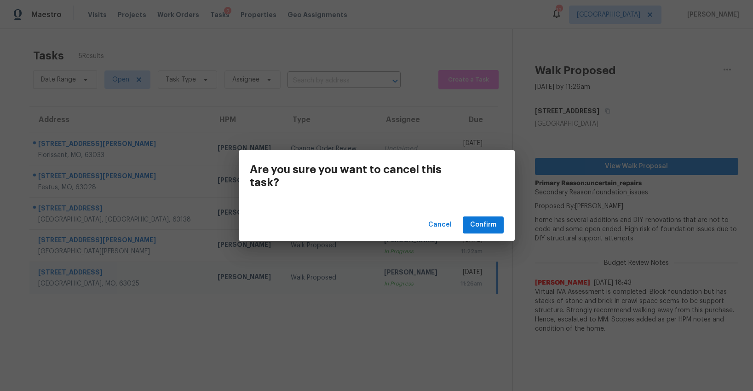
click at [477, 215] on div "Cancel Confirm" at bounding box center [377, 225] width 276 height 32
click at [477, 221] on span "Confirm" at bounding box center [483, 225] width 26 height 12
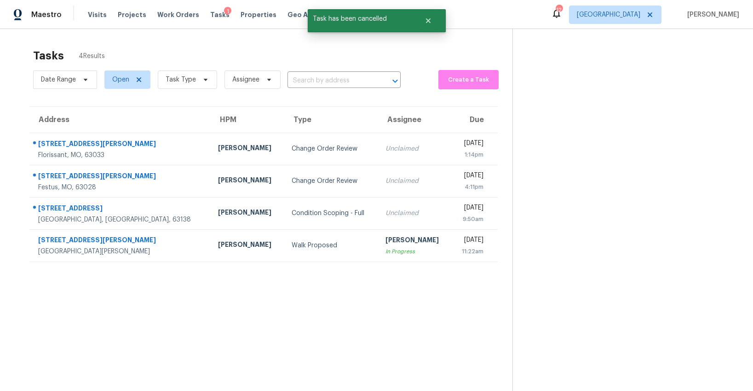
click at [309, 248] on div "Walk Proposed" at bounding box center [331, 245] width 79 height 9
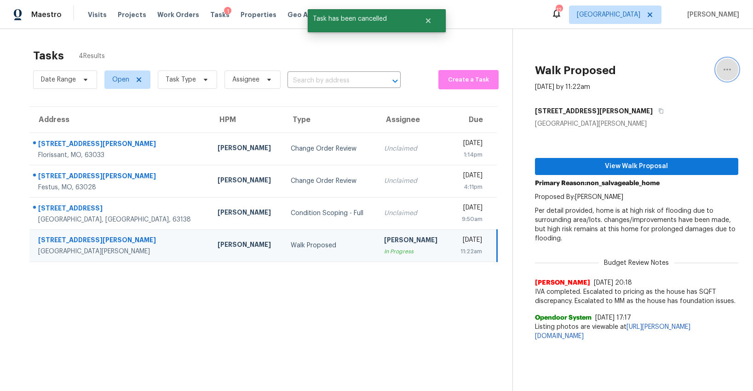
click at [726, 71] on icon "button" at bounding box center [727, 69] width 11 height 11
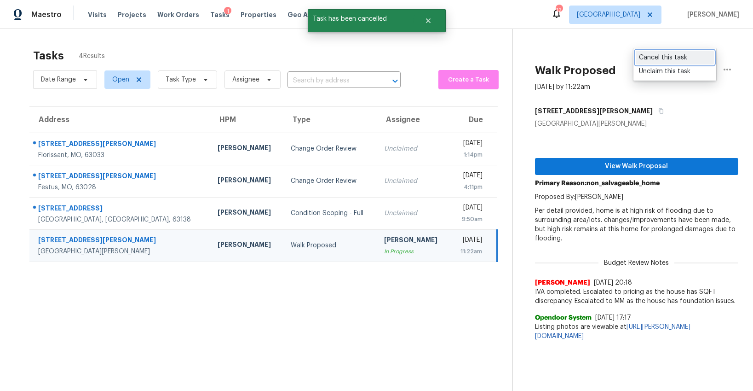
click at [649, 57] on div "Cancel this task" at bounding box center [675, 57] width 72 height 9
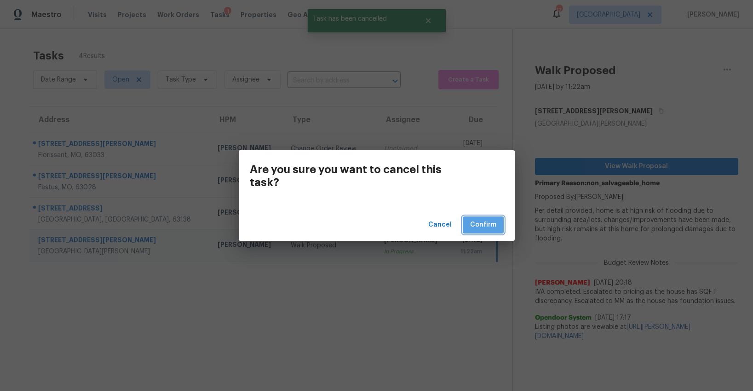
click at [482, 228] on span "Confirm" at bounding box center [483, 225] width 26 height 12
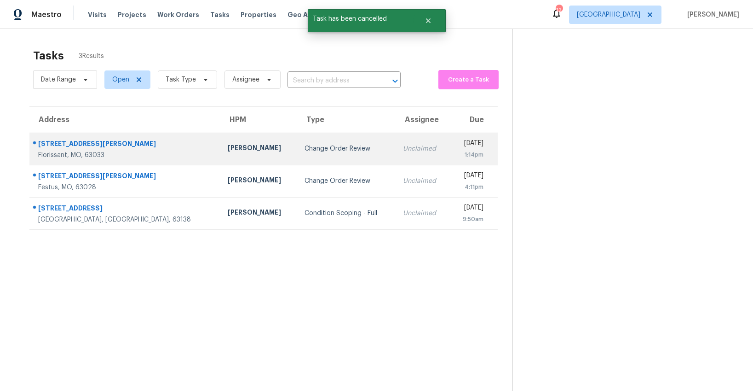
click at [305, 152] on div "Change Order Review" at bounding box center [347, 148] width 84 height 9
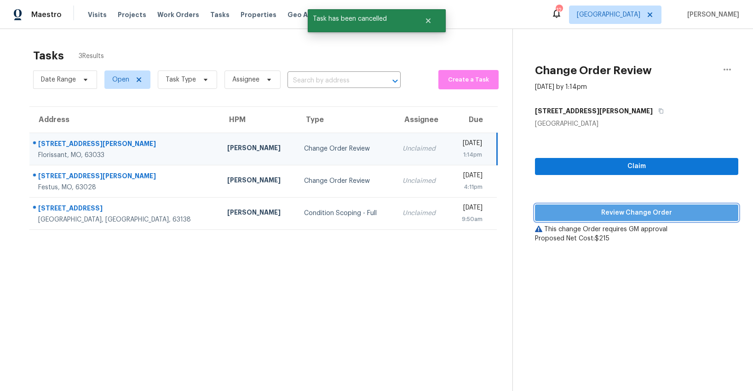
click at [599, 211] on span "Review Change Order" at bounding box center [636, 213] width 189 height 12
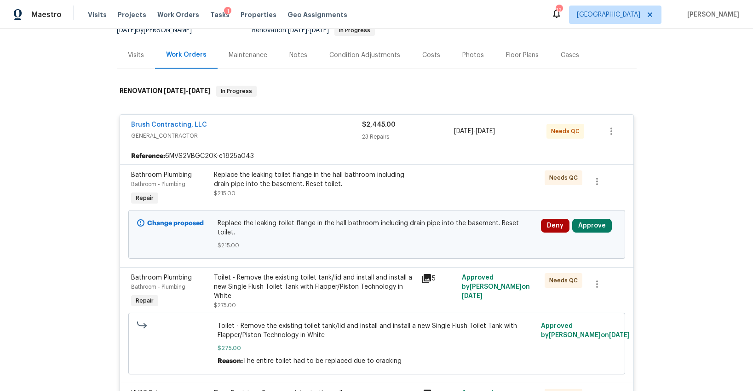
scroll to position [103, 0]
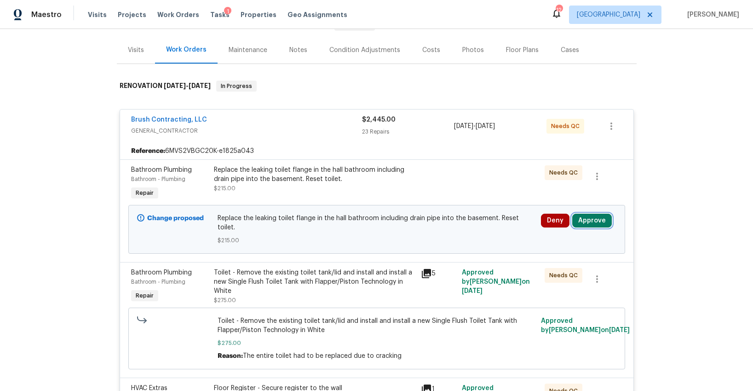
click at [582, 218] on button "Approve" at bounding box center [592, 220] width 40 height 14
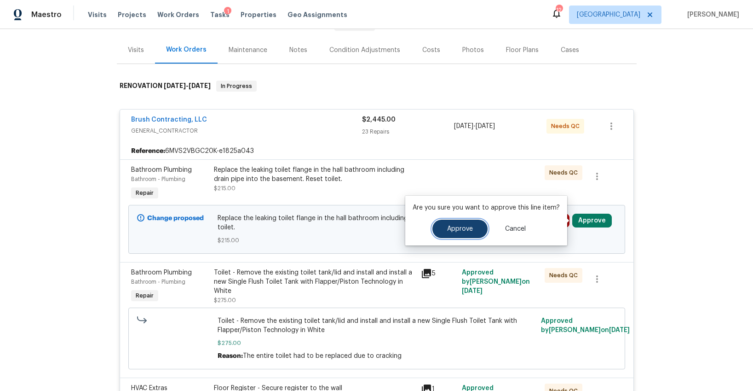
click at [473, 225] on button "Approve" at bounding box center [459, 228] width 55 height 18
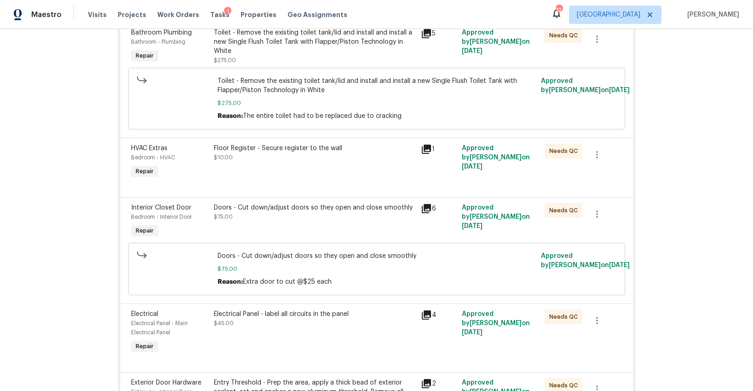
scroll to position [0, 0]
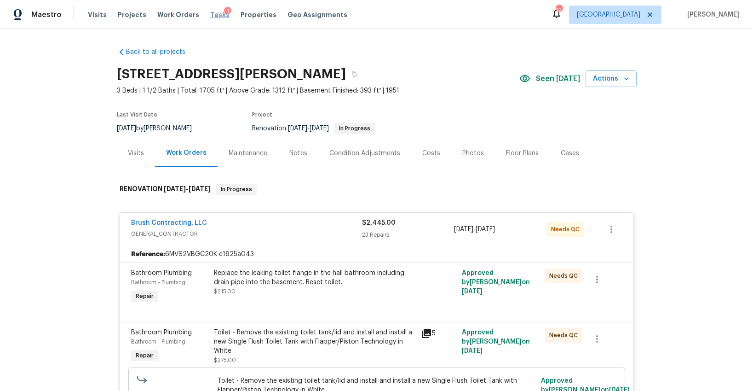
click at [210, 13] on span "Tasks" at bounding box center [219, 15] width 19 height 6
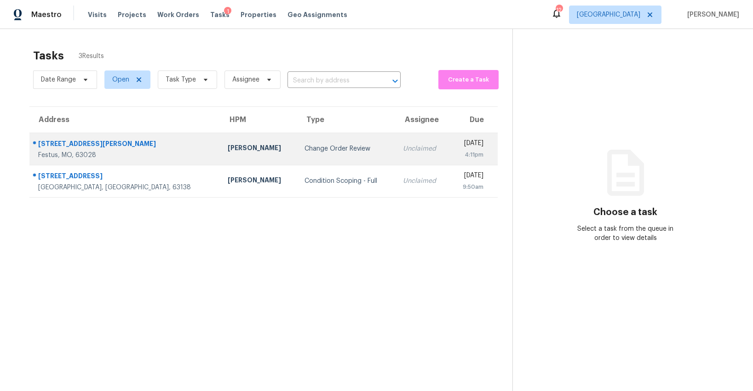
click at [305, 152] on div "Change Order Review" at bounding box center [347, 148] width 84 height 9
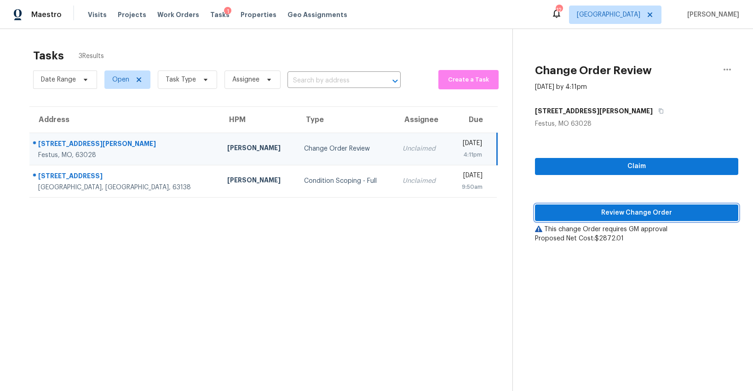
click at [631, 217] on span "Review Change Order" at bounding box center [636, 213] width 189 height 12
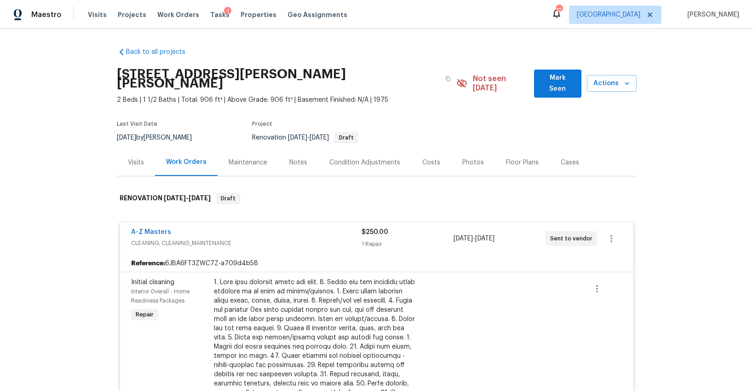
click at [296, 158] on div "Notes" at bounding box center [298, 162] width 18 height 9
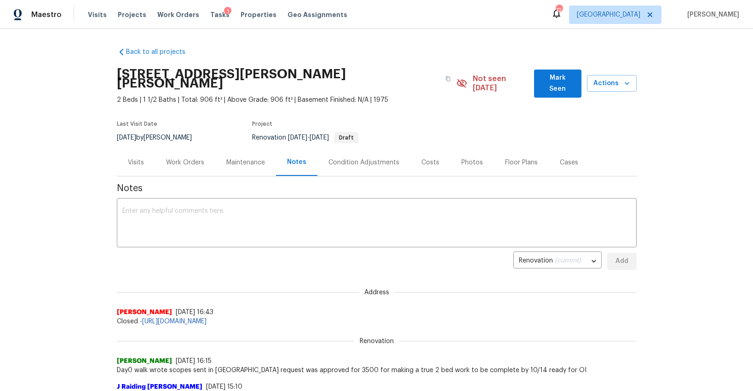
click at [170, 158] on div "Work Orders" at bounding box center [185, 162] width 38 height 9
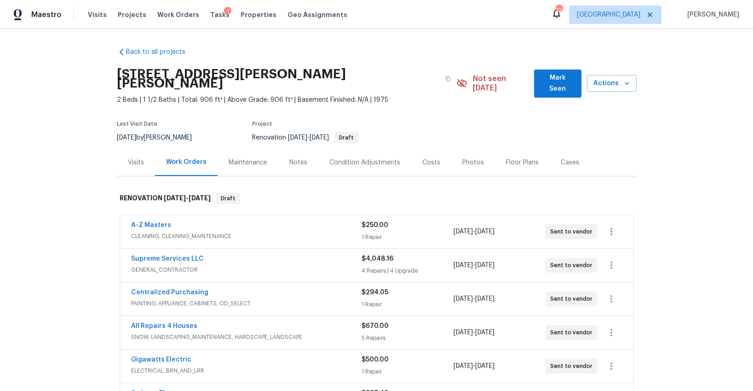
scroll to position [5, 0]
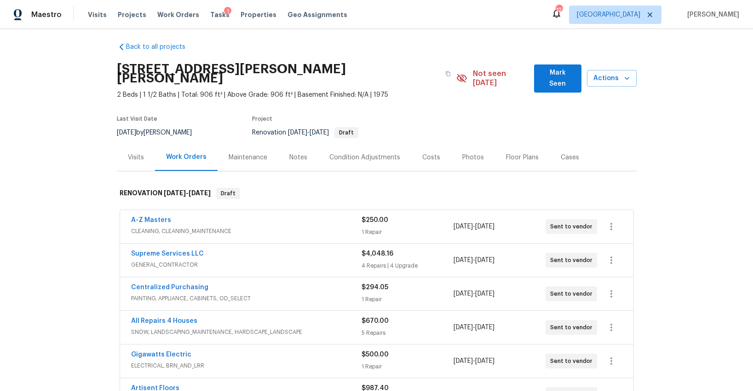
click at [264, 226] on span "CLEANING, CLEANING_MAINTENANCE" at bounding box center [246, 230] width 230 height 9
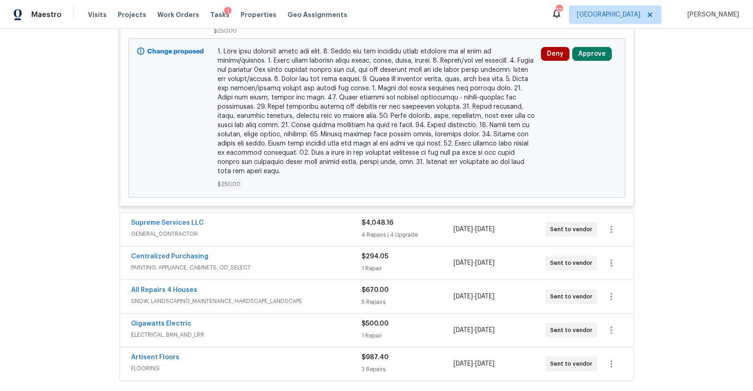
scroll to position [427, 0]
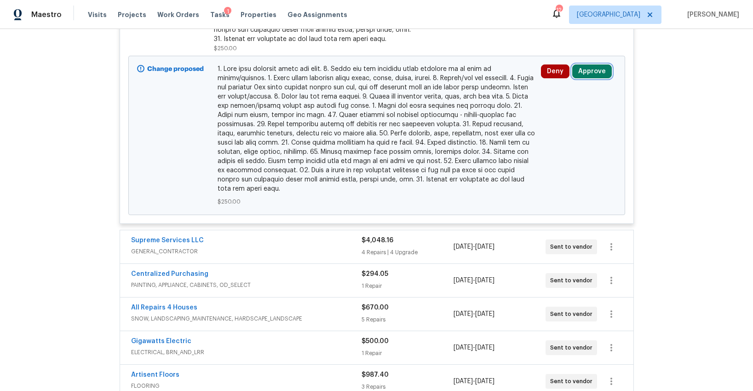
click at [595, 64] on button "Approve" at bounding box center [592, 71] width 40 height 14
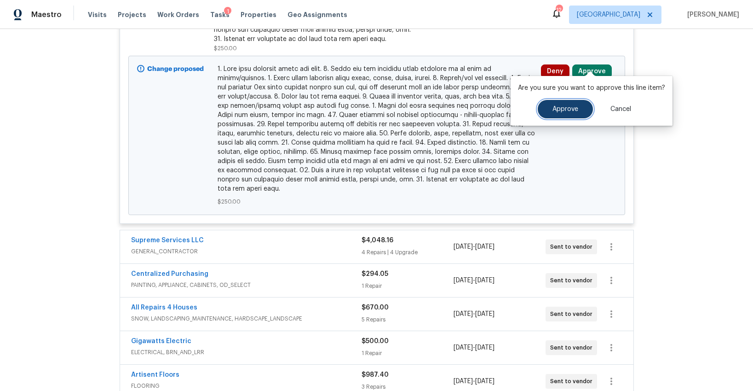
click at [568, 109] on span "Approve" at bounding box center [566, 109] width 26 height 7
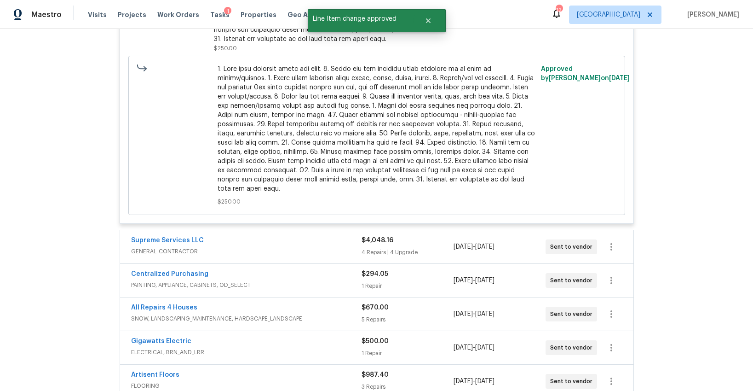
click at [308, 236] on div "Supreme Services LLC" at bounding box center [246, 241] width 230 height 11
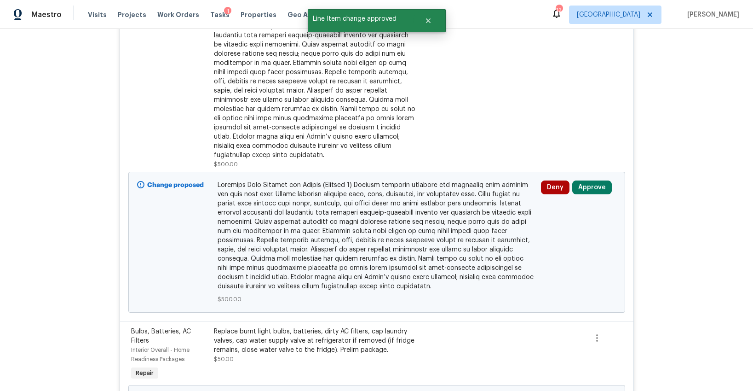
scroll to position [698, 0]
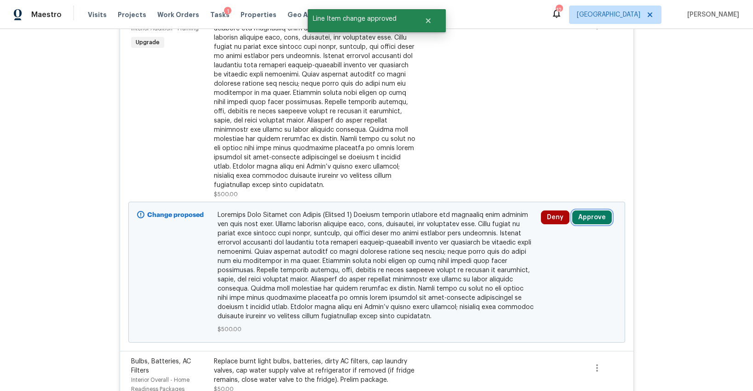
click at [585, 210] on button "Approve" at bounding box center [592, 217] width 40 height 14
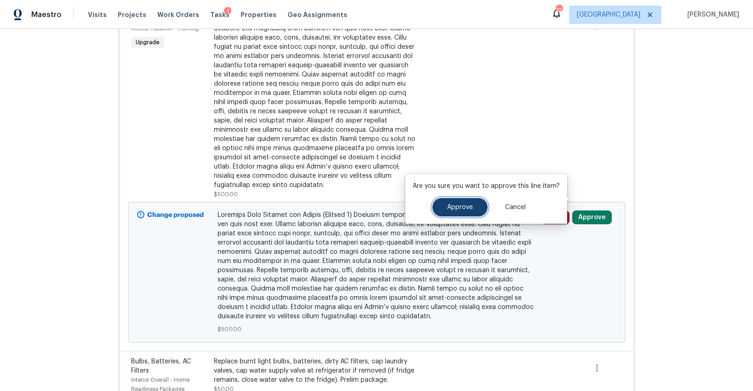
click at [476, 205] on button "Approve" at bounding box center [459, 207] width 55 height 18
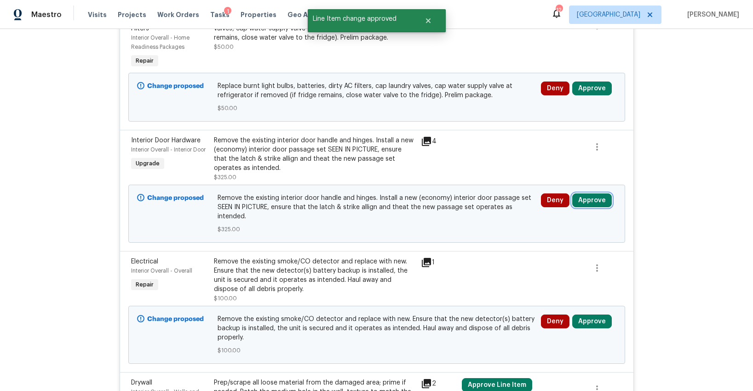
click at [595, 193] on button "Approve" at bounding box center [592, 200] width 40 height 14
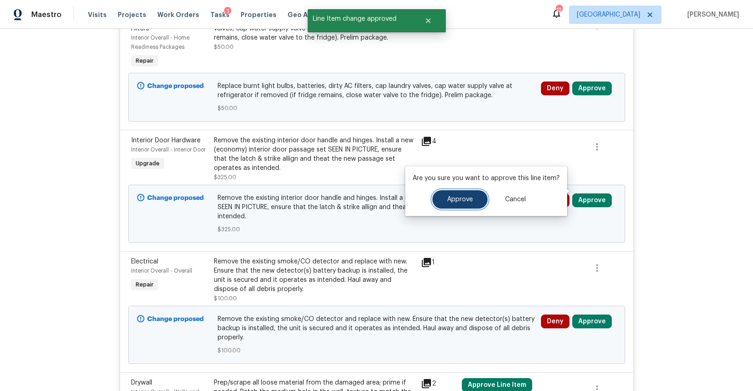
click at [458, 198] on span "Approve" at bounding box center [460, 199] width 26 height 7
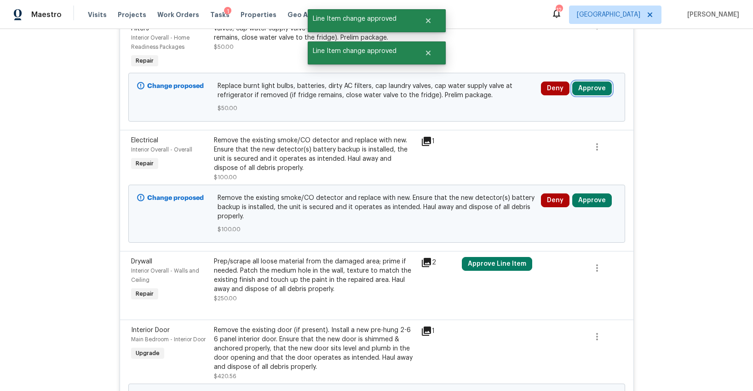
click at [588, 81] on button "Approve" at bounding box center [592, 88] width 40 height 14
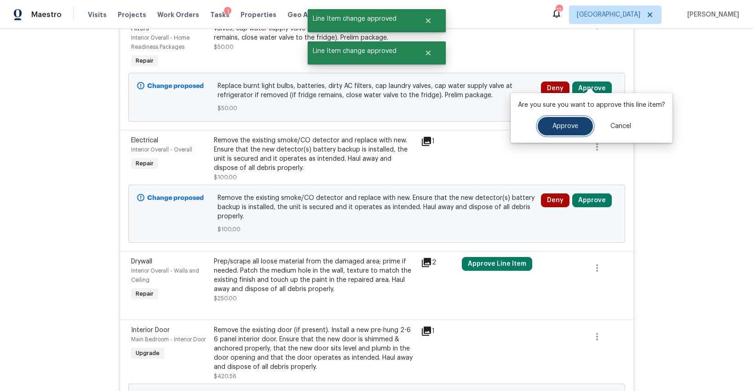
click at [545, 127] on button "Approve" at bounding box center [565, 126] width 55 height 18
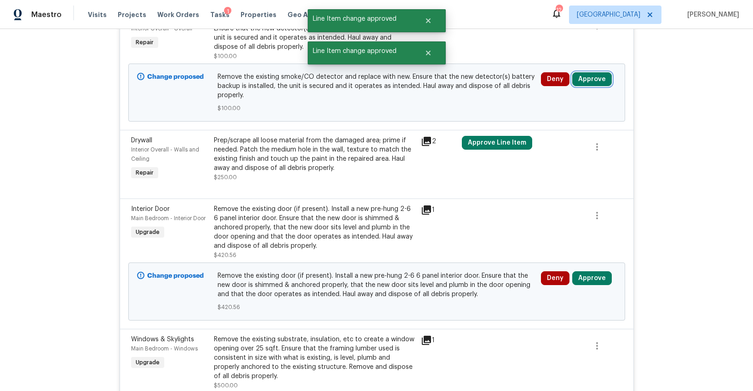
click at [582, 74] on button "Approve" at bounding box center [592, 79] width 40 height 14
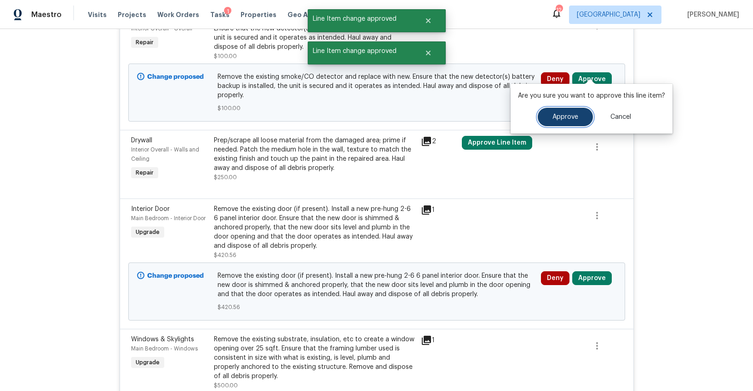
click at [556, 116] on span "Approve" at bounding box center [566, 117] width 26 height 7
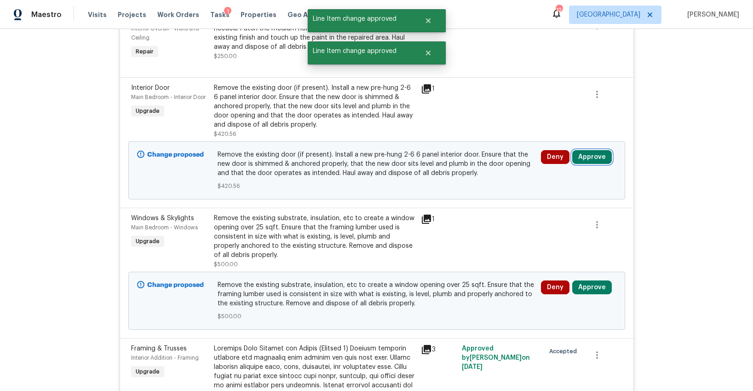
click at [603, 152] on button "Approve" at bounding box center [592, 157] width 40 height 14
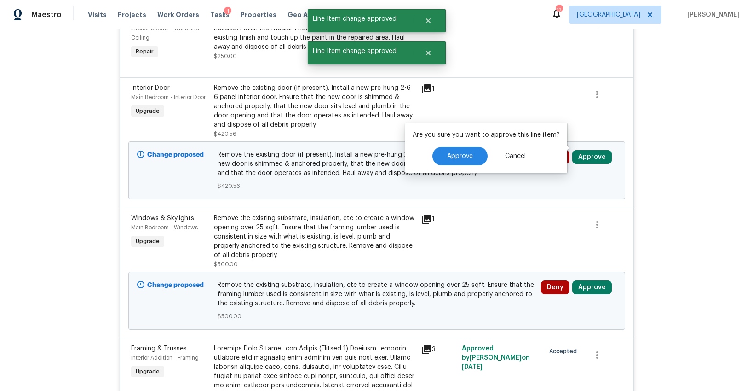
click at [486, 155] on div "Approve Cancel" at bounding box center [486, 156] width 147 height 18
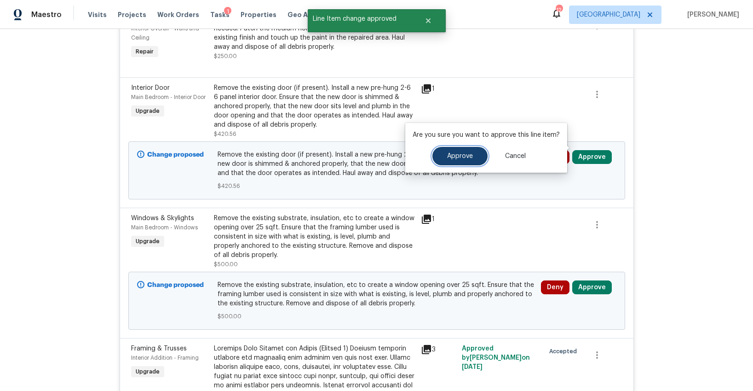
click at [483, 155] on button "Approve" at bounding box center [459, 156] width 55 height 18
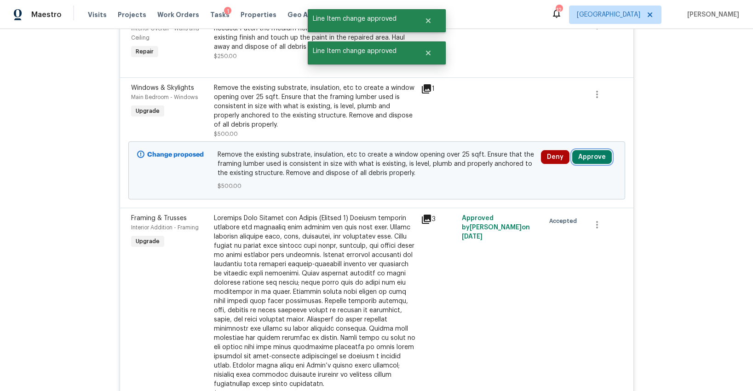
click at [591, 150] on button "Approve" at bounding box center [592, 157] width 40 height 14
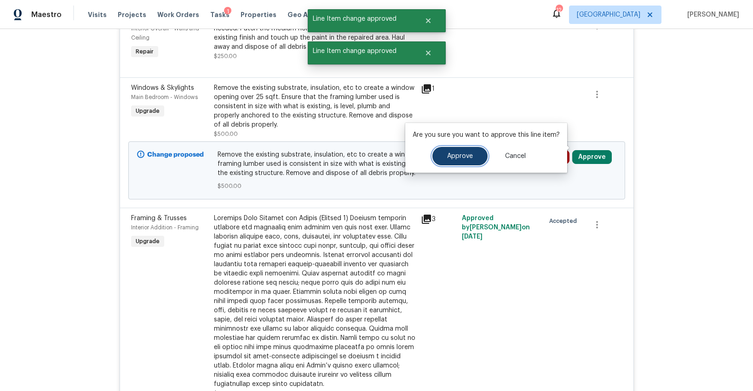
click at [471, 157] on button "Approve" at bounding box center [459, 156] width 55 height 18
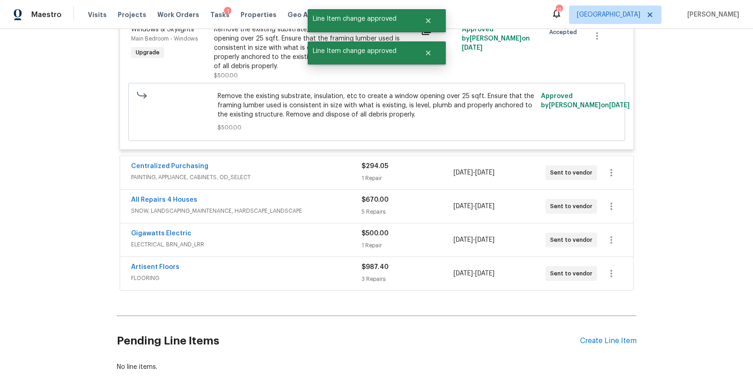
scroll to position [1750, 0]
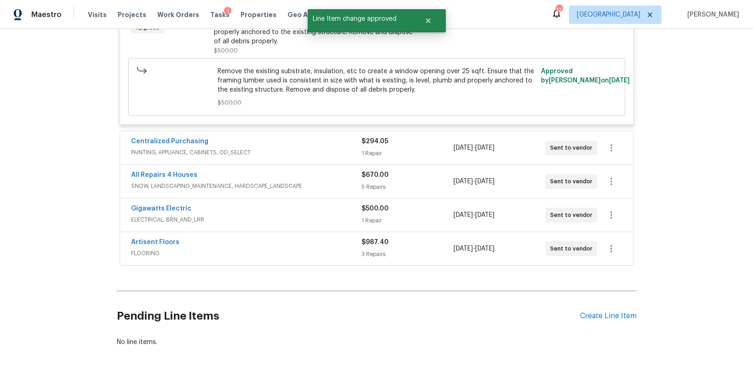
click at [431, 149] on div "1 Repair" at bounding box center [408, 153] width 92 height 9
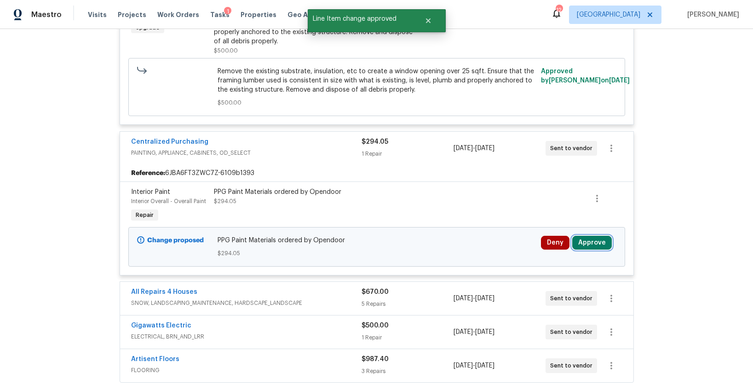
click at [582, 236] on button "Approve" at bounding box center [592, 243] width 40 height 14
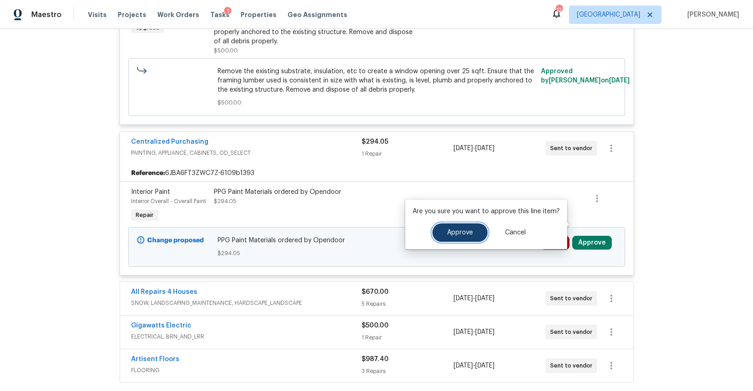
click at [454, 236] on button "Approve" at bounding box center [459, 232] width 55 height 18
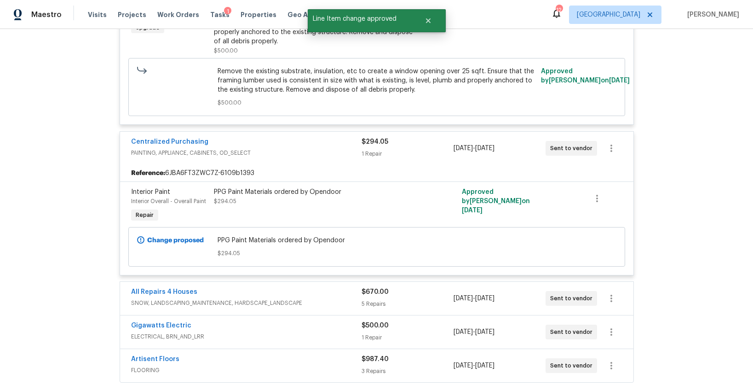
click at [427, 287] on div "$670.00" at bounding box center [408, 291] width 92 height 9
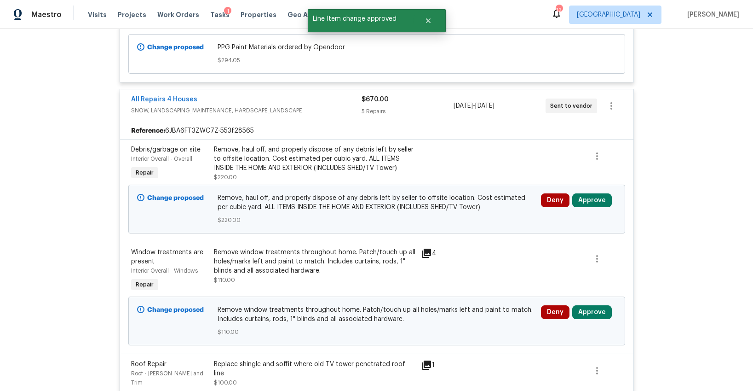
scroll to position [2022, 0]
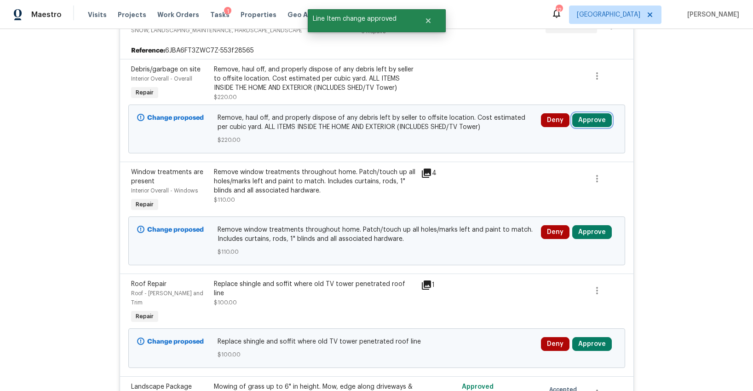
click at [593, 113] on button "Approve" at bounding box center [592, 120] width 40 height 14
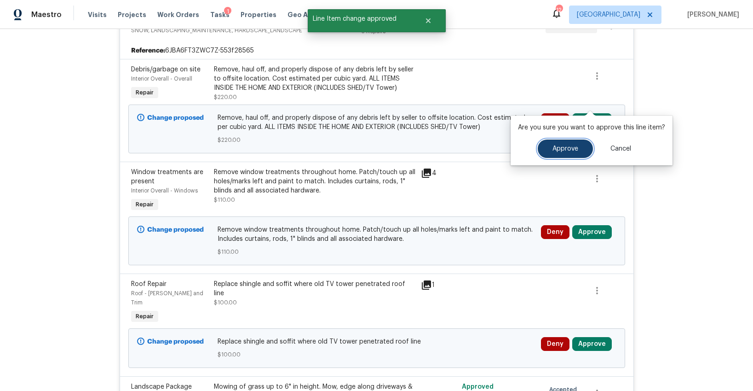
click at [550, 149] on button "Approve" at bounding box center [565, 148] width 55 height 18
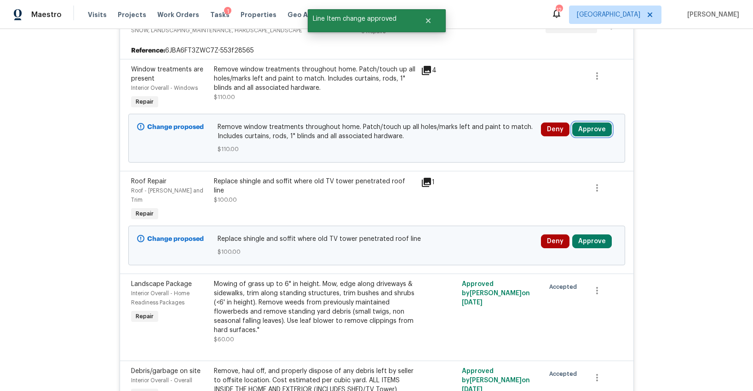
click at [593, 122] on button "Approve" at bounding box center [592, 129] width 40 height 14
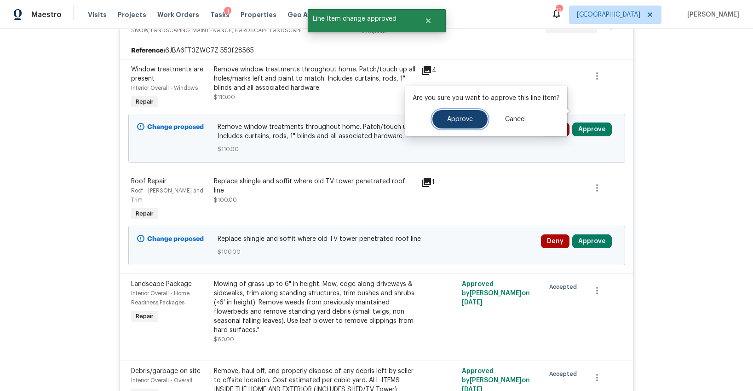
click at [466, 120] on span "Approve" at bounding box center [460, 119] width 26 height 7
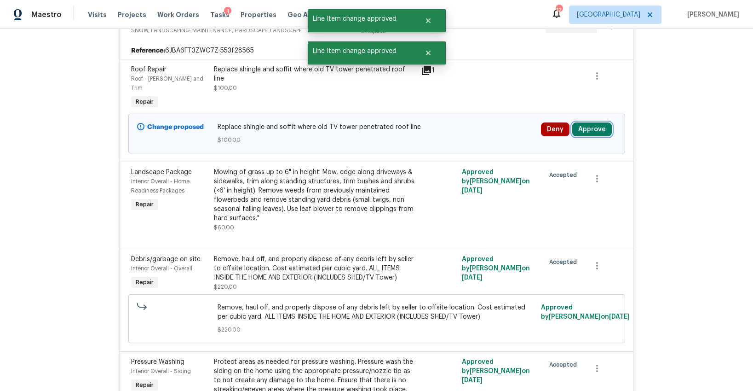
click at [594, 122] on button "Approve" at bounding box center [592, 129] width 40 height 14
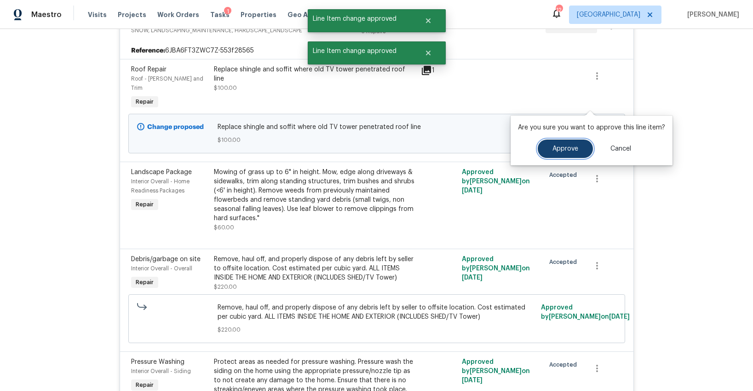
click at [563, 150] on span "Approve" at bounding box center [566, 148] width 26 height 7
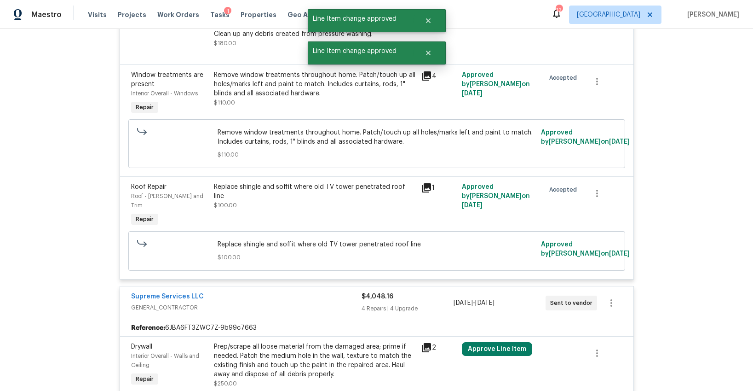
scroll to position [1012, 0]
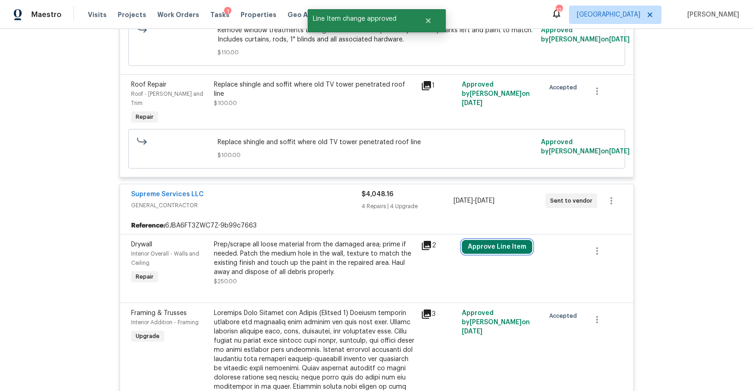
click at [482, 240] on button "Approve Line Item" at bounding box center [497, 247] width 70 height 14
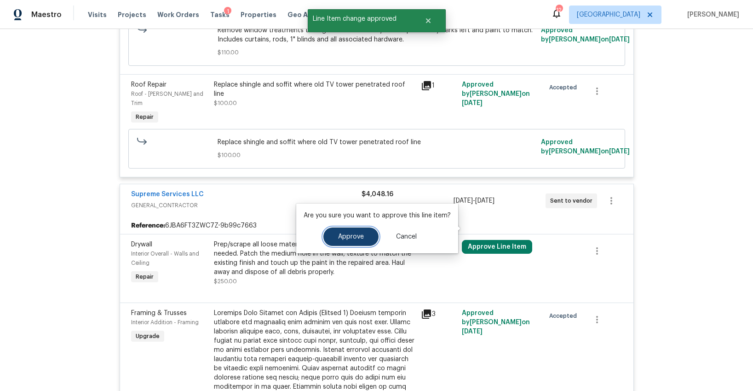
click at [363, 238] on button "Approve" at bounding box center [350, 236] width 55 height 18
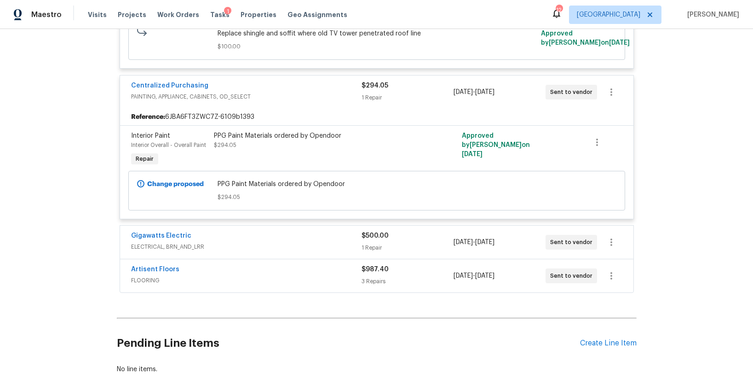
scroll to position [2362, 0]
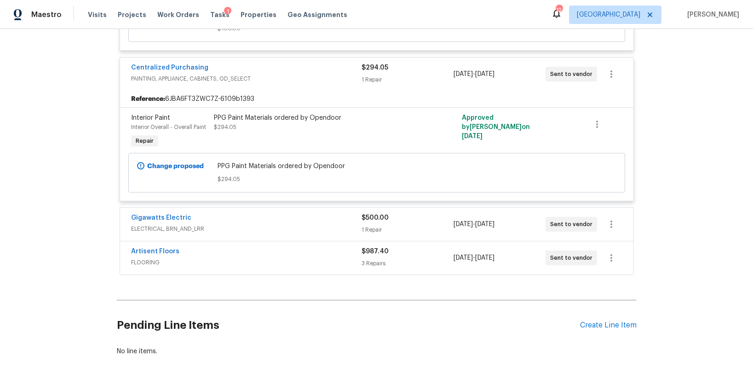
click at [404, 213] on div "$500.00 1 Repair" at bounding box center [408, 224] width 92 height 22
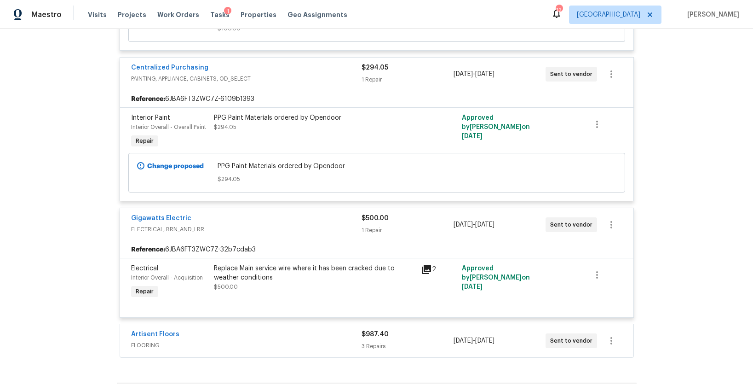
scroll to position [2445, 0]
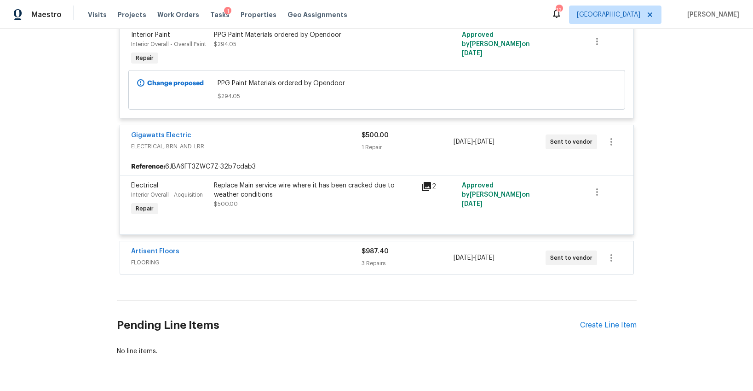
click at [439, 247] on div "$987.40 3 Repairs" at bounding box center [408, 258] width 92 height 22
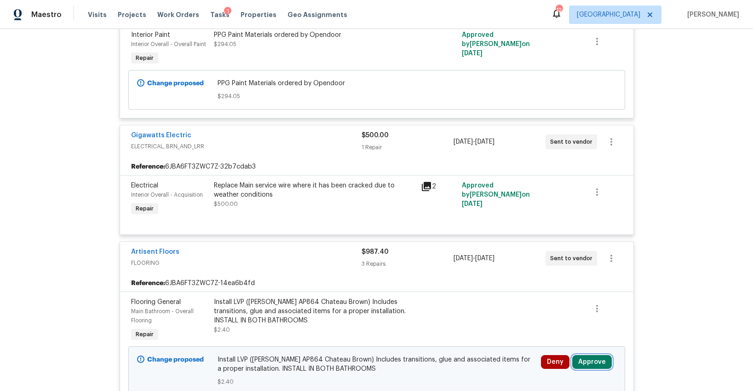
click at [602, 355] on button "Approve" at bounding box center [592, 362] width 40 height 14
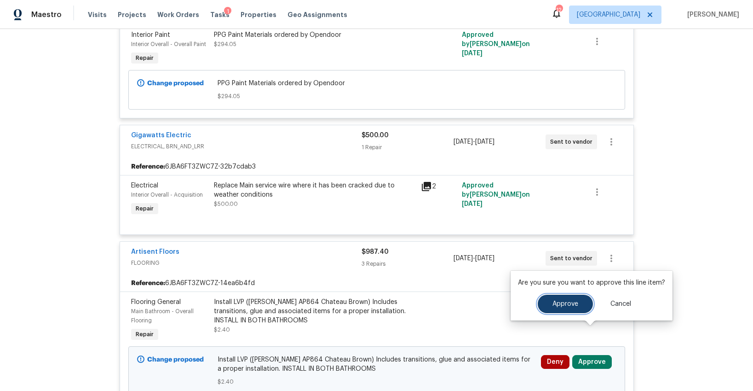
click at [565, 307] on button "Approve" at bounding box center [565, 303] width 55 height 18
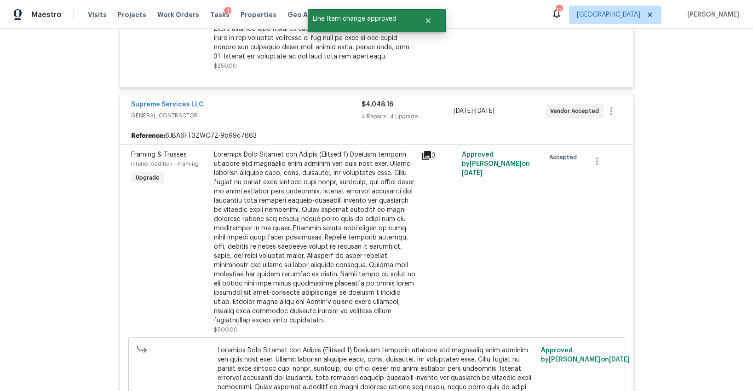
scroll to position [0, 0]
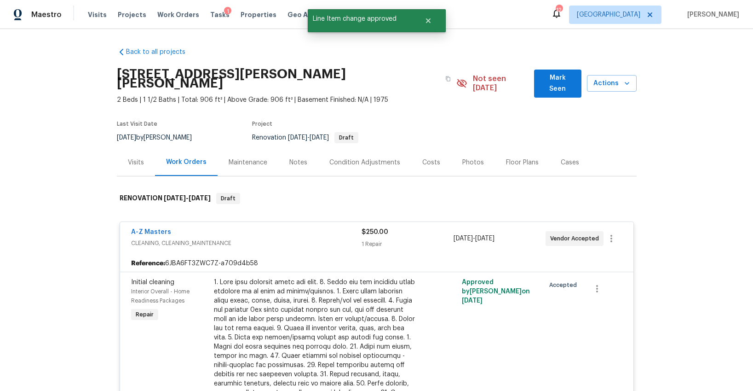
click at [547, 85] on button "Mark Seen" at bounding box center [557, 83] width 47 height 28
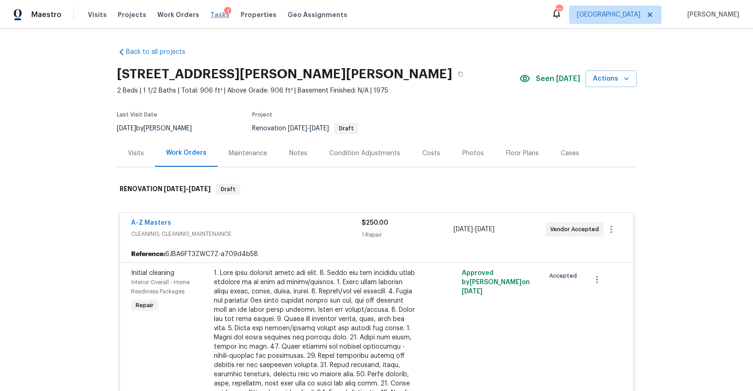
click at [211, 15] on span "Tasks" at bounding box center [219, 15] width 19 height 6
